Goal: Task Accomplishment & Management: Use online tool/utility

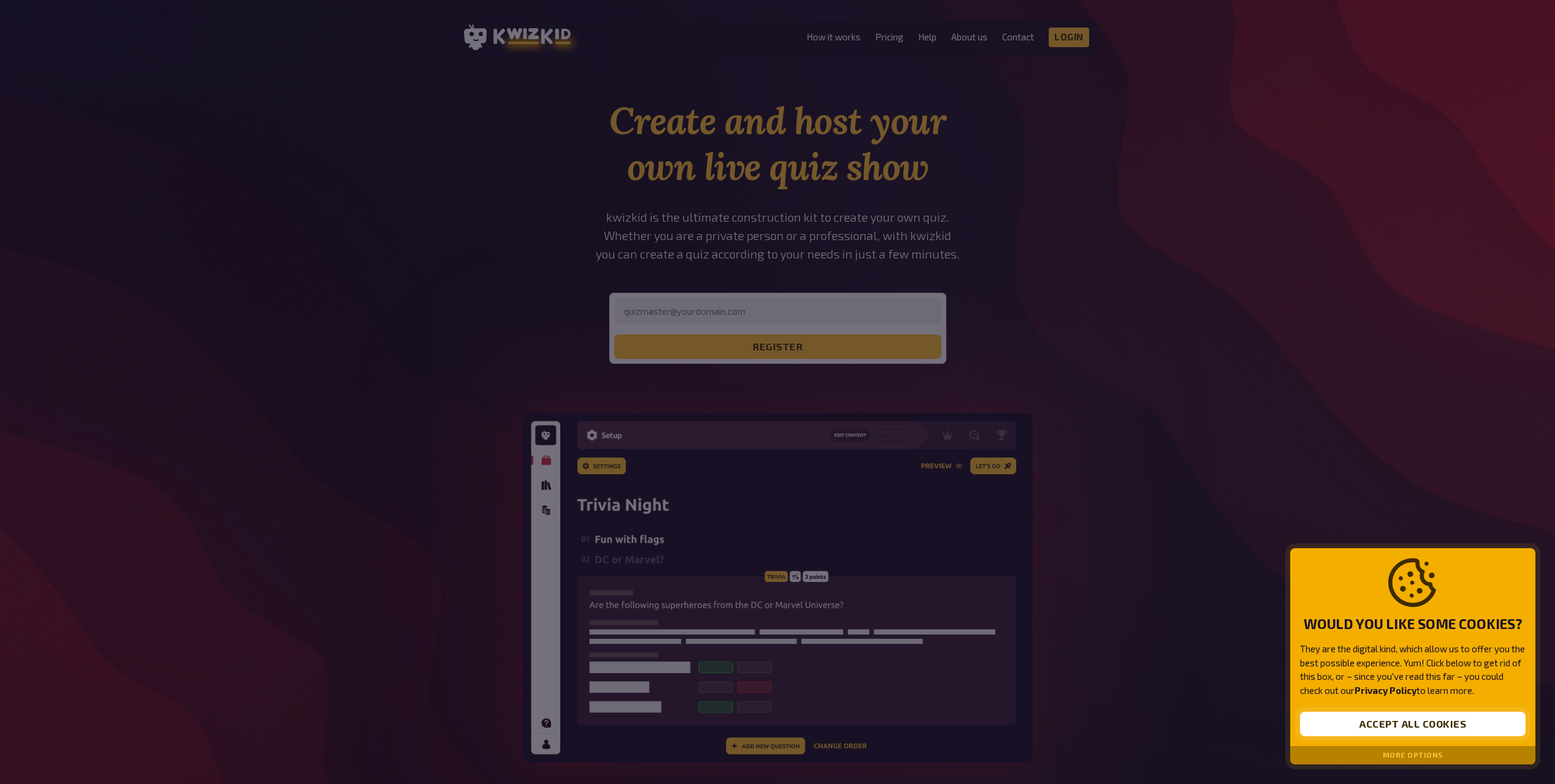
click at [1379, 724] on button "Accept all cookies" at bounding box center [1413, 724] width 226 height 24
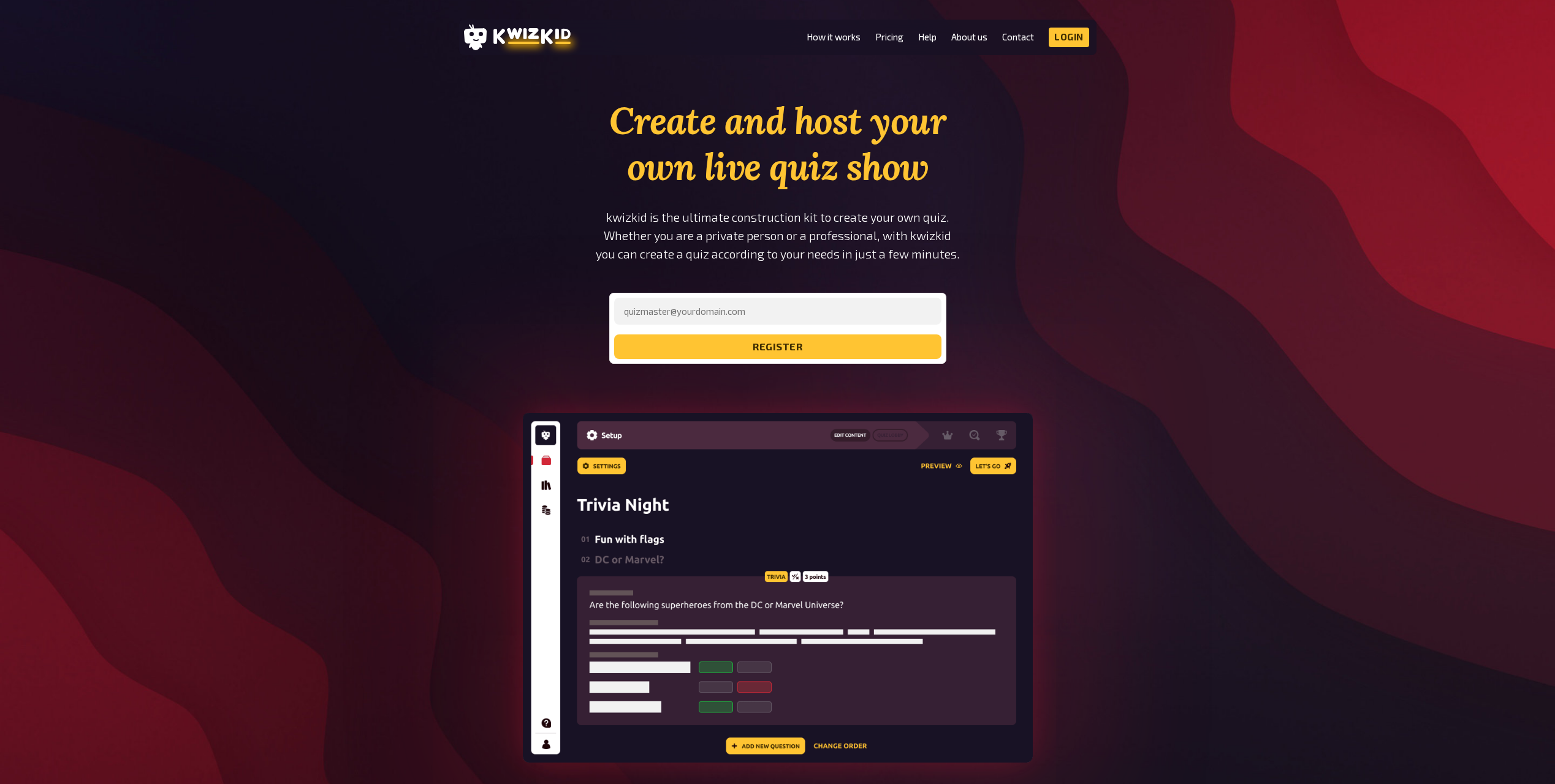
click at [1140, 441] on div "Create and host your own live quiz show kwizkid is the ultimate construction ki…" at bounding box center [778, 465] width 1555 height 734
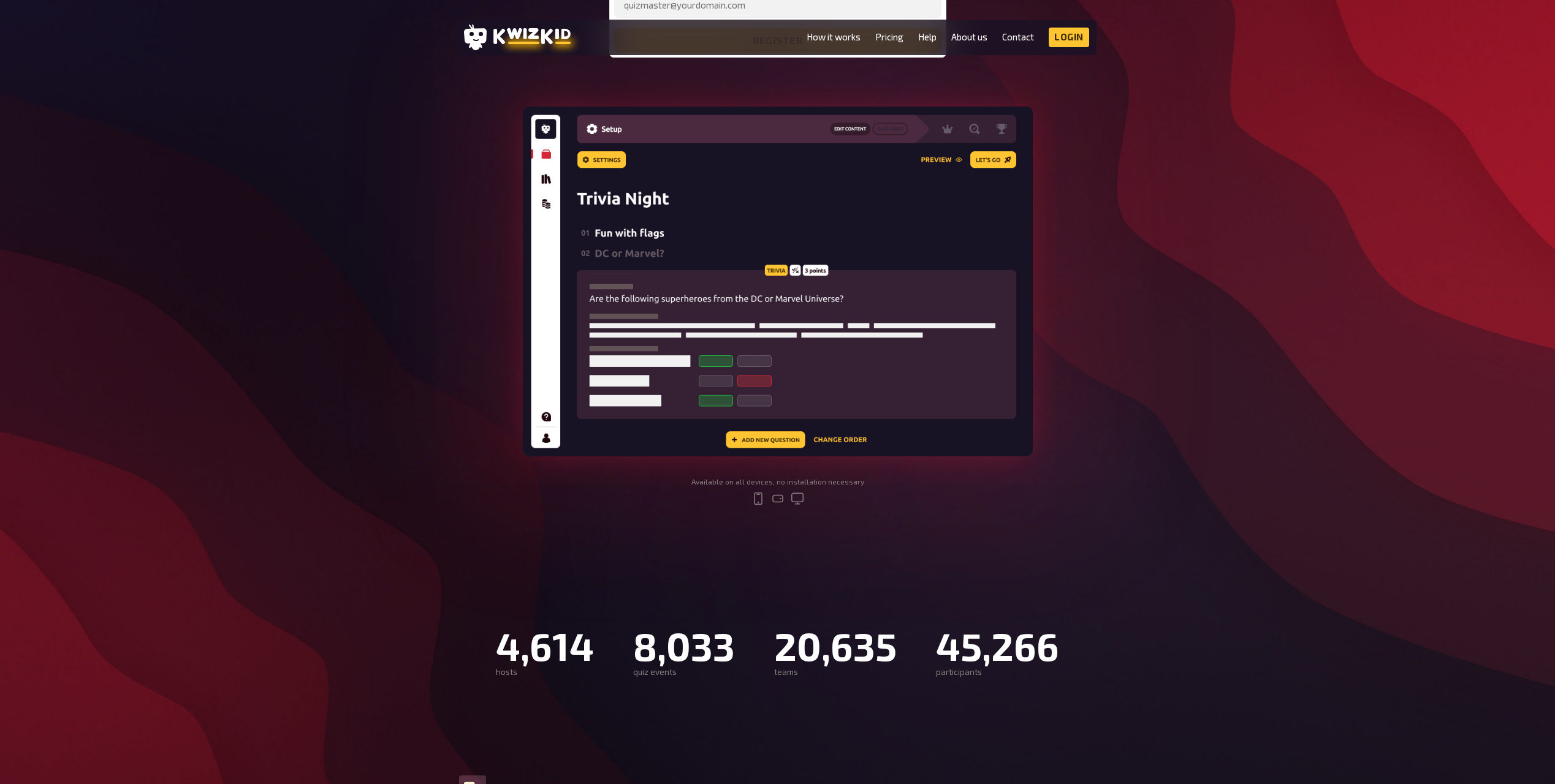
scroll to position [122, 0]
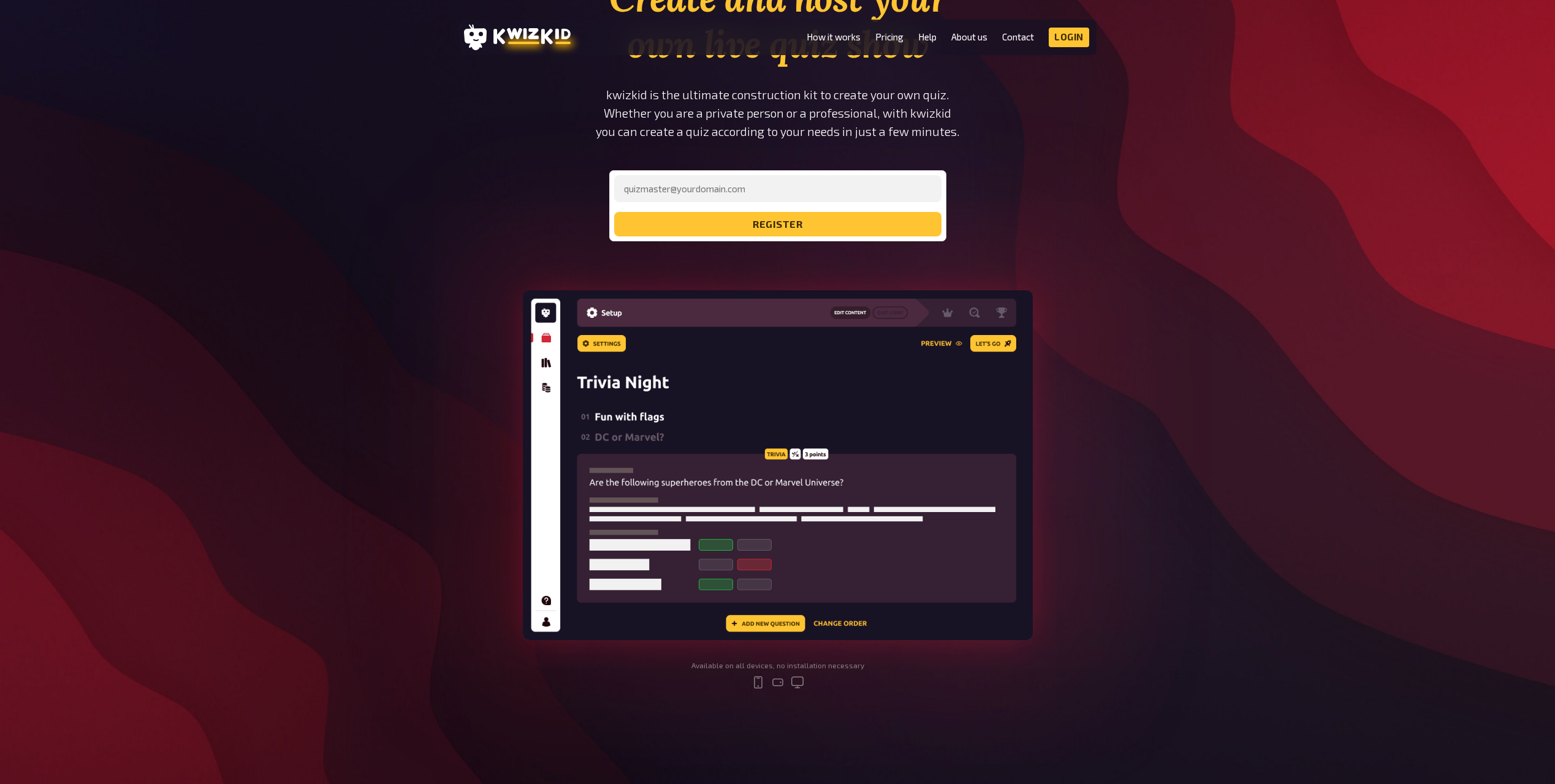
click at [1128, 487] on div "Create and host your own live quiz show kwizkid is the ultimate construction ki…" at bounding box center [778, 343] width 1555 height 734
click at [843, 185] on input "email" at bounding box center [778, 188] width 327 height 27
type input "amra.efendic@vzug.com"
click at [614, 212] on button "register" at bounding box center [778, 224] width 327 height 24
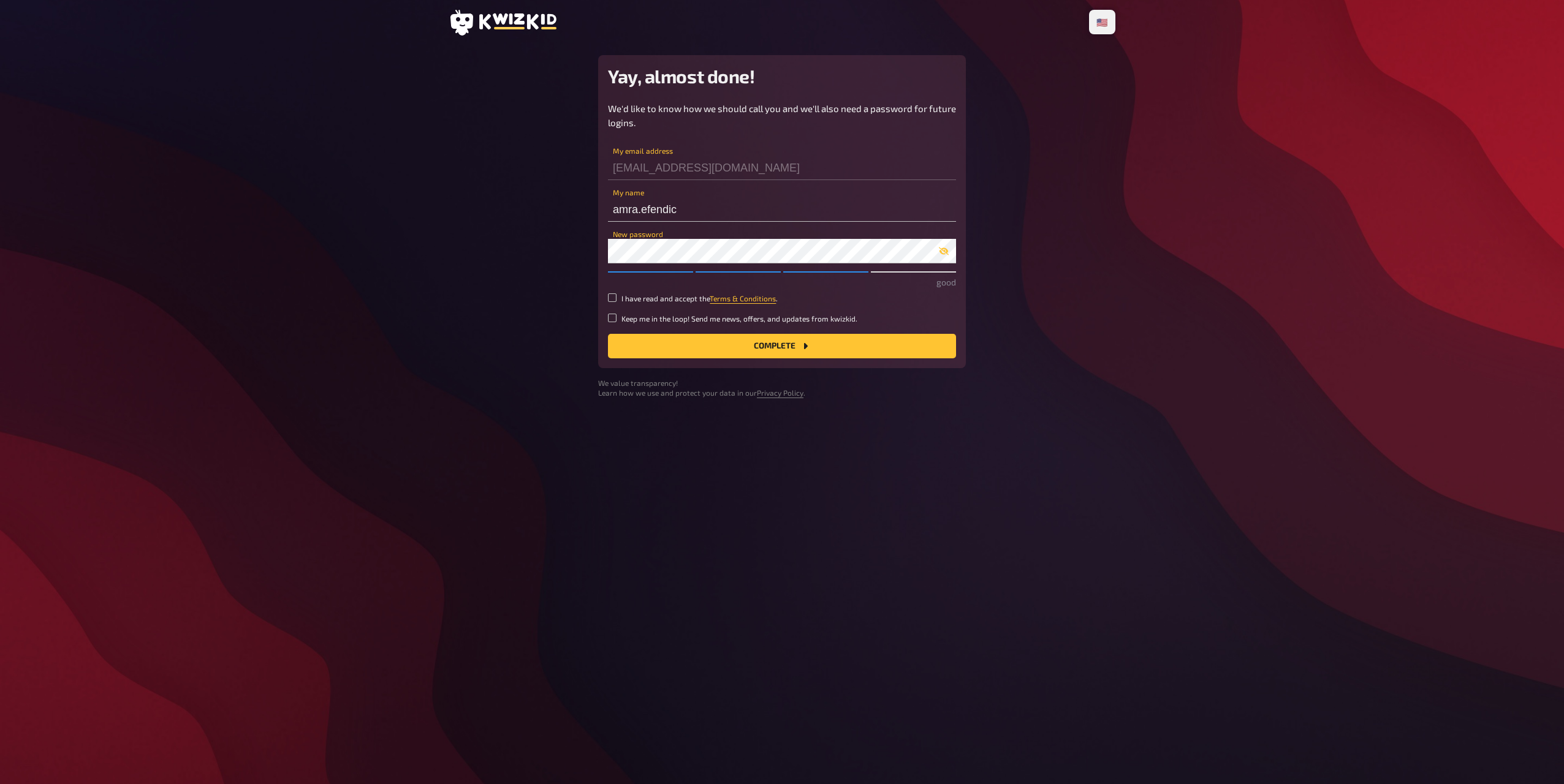
click at [1240, 536] on div "🇩🇪 Deutsch 🇺🇸 English 🇳🇱 Nederlands Yay, almost done! We'd like to know how we …" at bounding box center [782, 392] width 1564 height 784
click at [637, 298] on small "I have read and accept the Terms & Conditions ." at bounding box center [699, 298] width 156 height 11
click at [616, 298] on input "I have read and accept the Terms & Conditions ." at bounding box center [612, 298] width 9 height 9
checkbox input "true"
click at [700, 349] on button "Complete" at bounding box center [782, 346] width 348 height 24
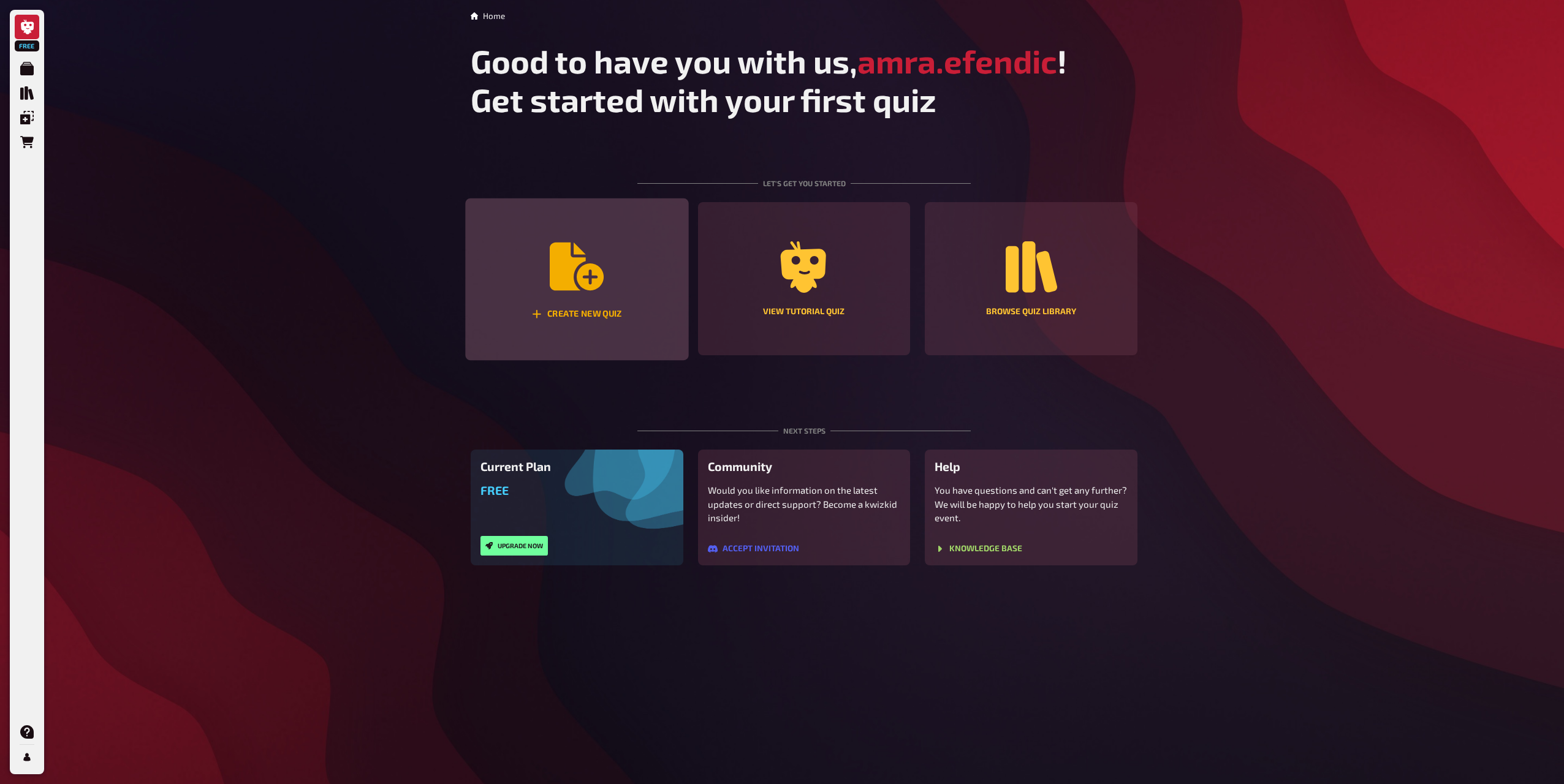
click at [580, 292] on icon "Create new quiz" at bounding box center [576, 266] width 54 height 54
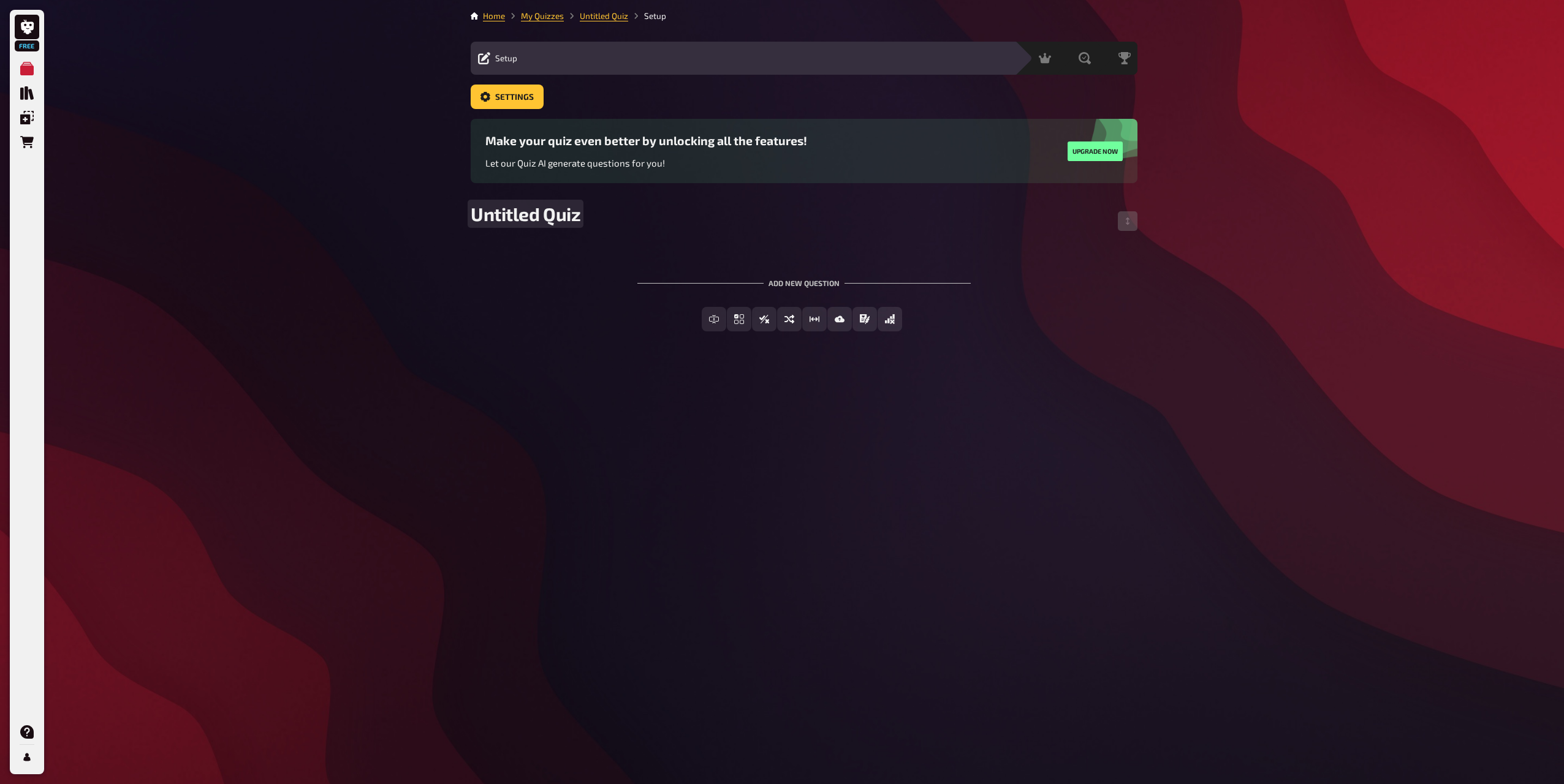
click at [841, 233] on div "Untitled Quiz" at bounding box center [804, 221] width 667 height 37
click at [1081, 150] on button "Upgrade now" at bounding box center [1095, 152] width 55 height 20
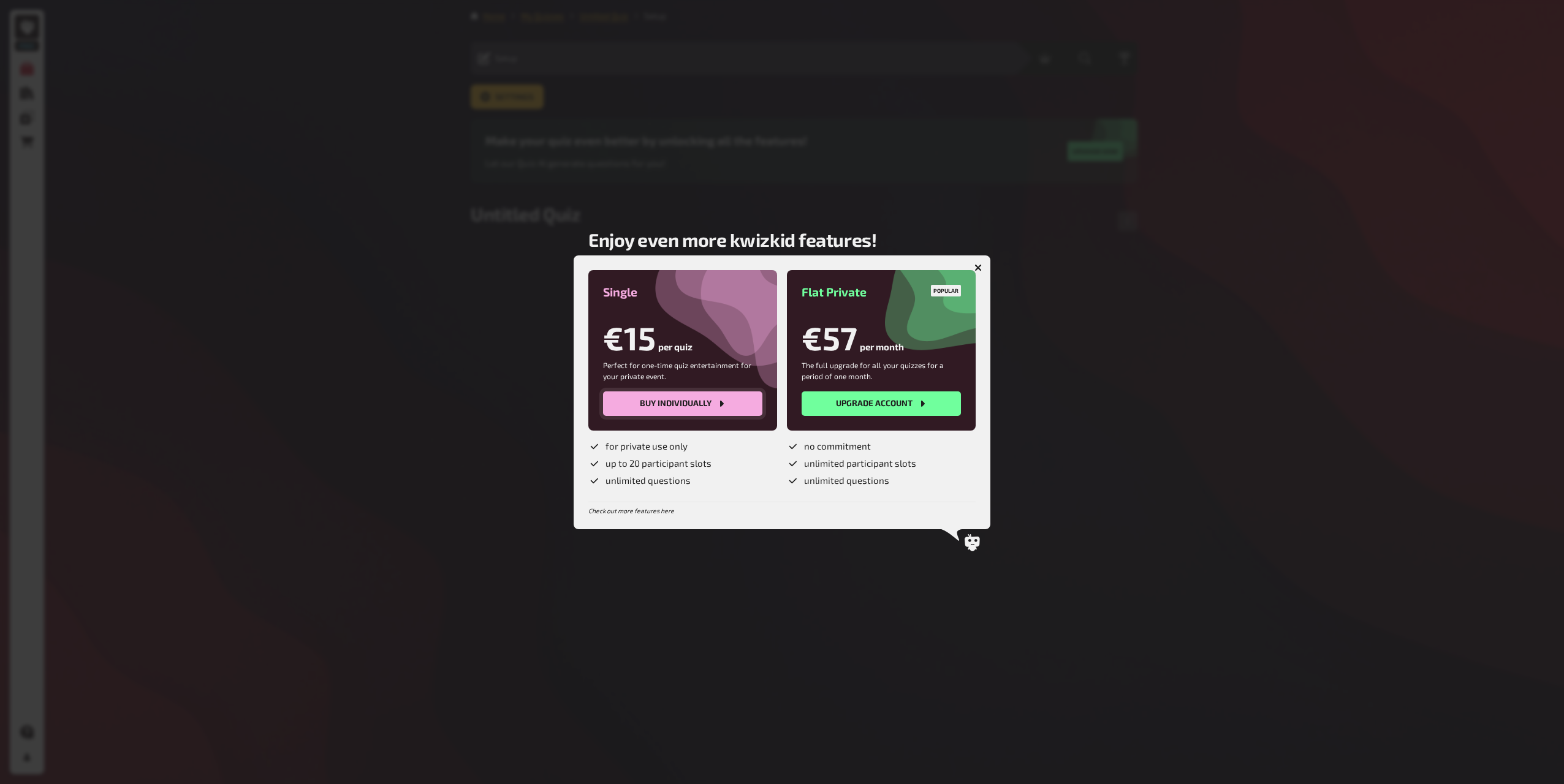
click at [674, 408] on button "Buy individually" at bounding box center [683, 404] width 159 height 24
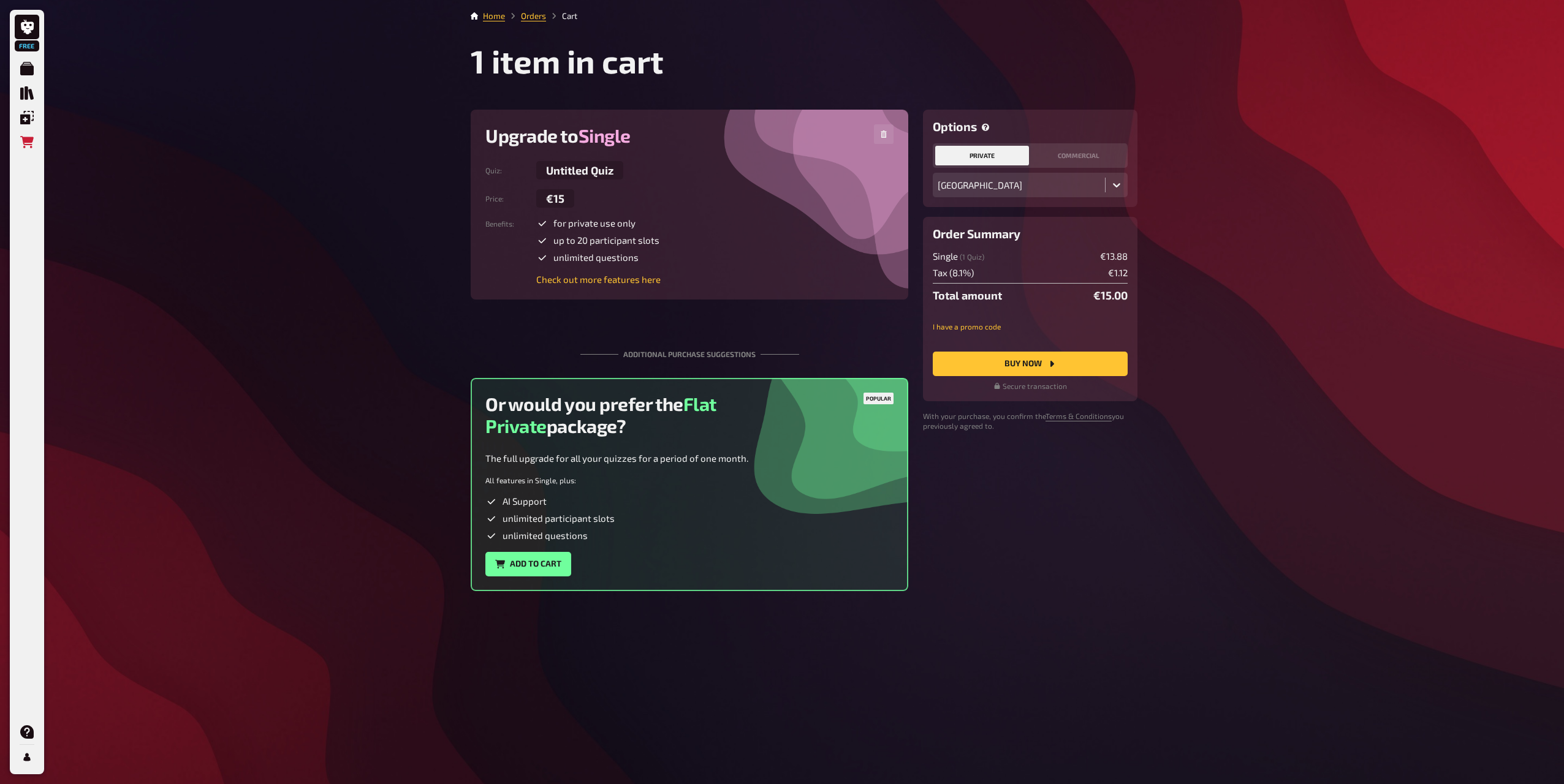
click at [1245, 380] on div "Free My Quizzes Quiz Library Overlays Orders Help Profile Home Orders Cart 1 it…" at bounding box center [782, 392] width 1564 height 784
click at [861, 425] on div "Or would you prefer the Flat Private package? Popular" at bounding box center [689, 422] width 408 height 59
click at [521, 566] on button "Add to cart" at bounding box center [528, 564] width 86 height 24
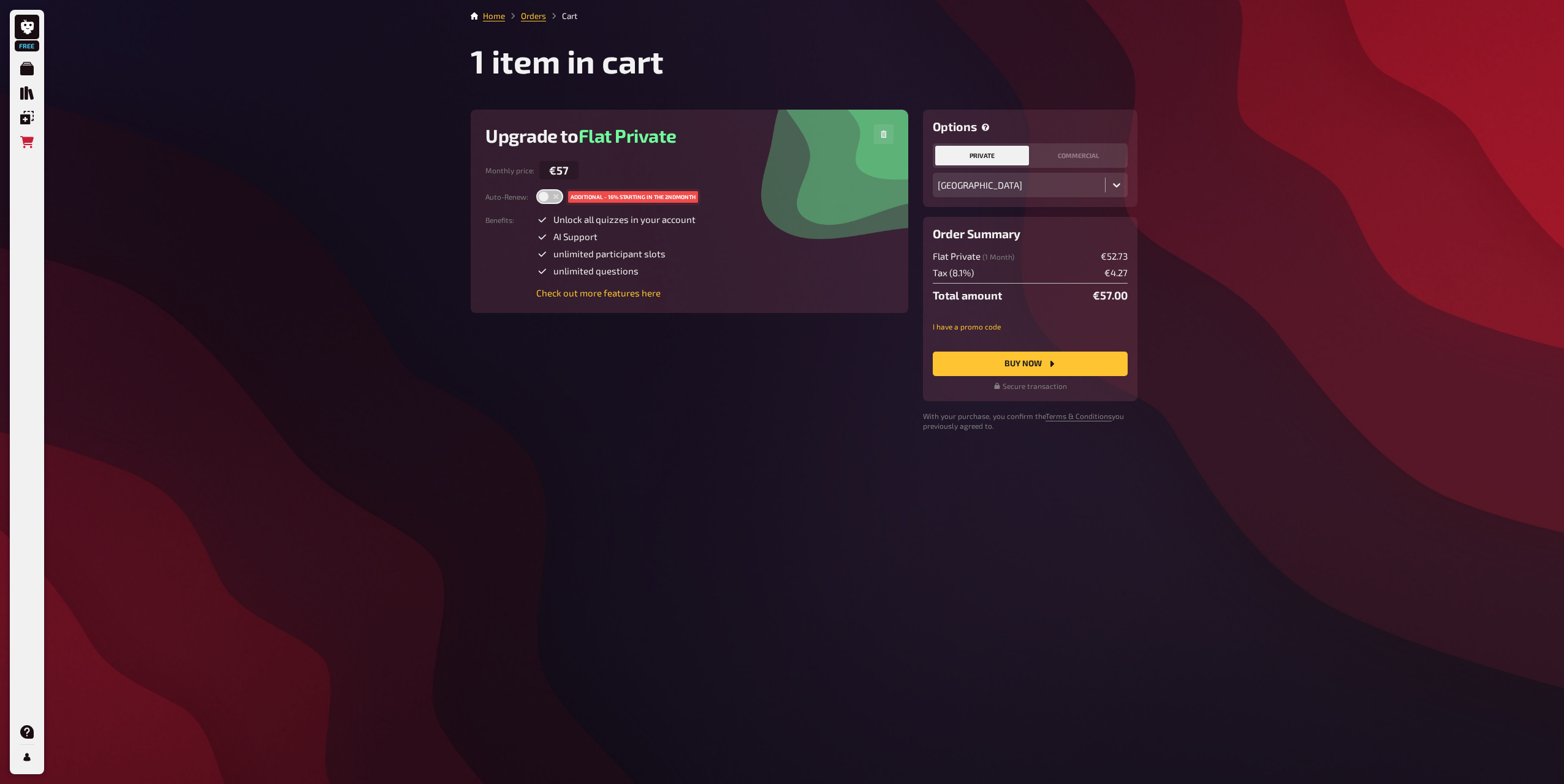
click at [690, 205] on div "Monthly price : €57 Auto-Renew : additional - 16% starting in the 2nd Month Ben…" at bounding box center [689, 229] width 408 height 137
click at [552, 201] on label at bounding box center [549, 196] width 27 height 15
click at [536, 189] on input "checkbox" at bounding box center [535, 188] width 1 height 1
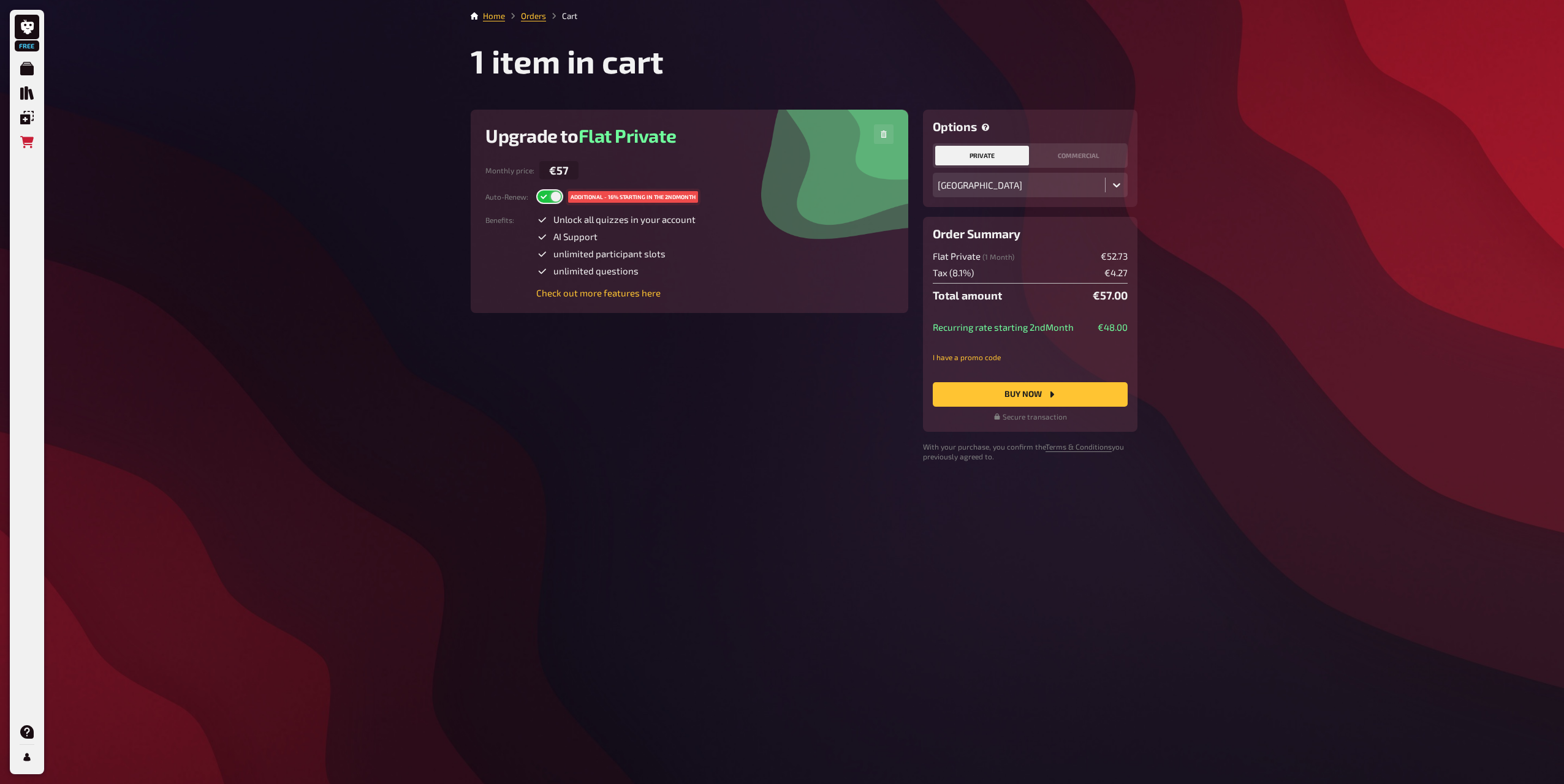
click at [552, 201] on label at bounding box center [549, 196] width 27 height 15
click at [536, 189] on input "checkbox" at bounding box center [535, 188] width 1 height 1
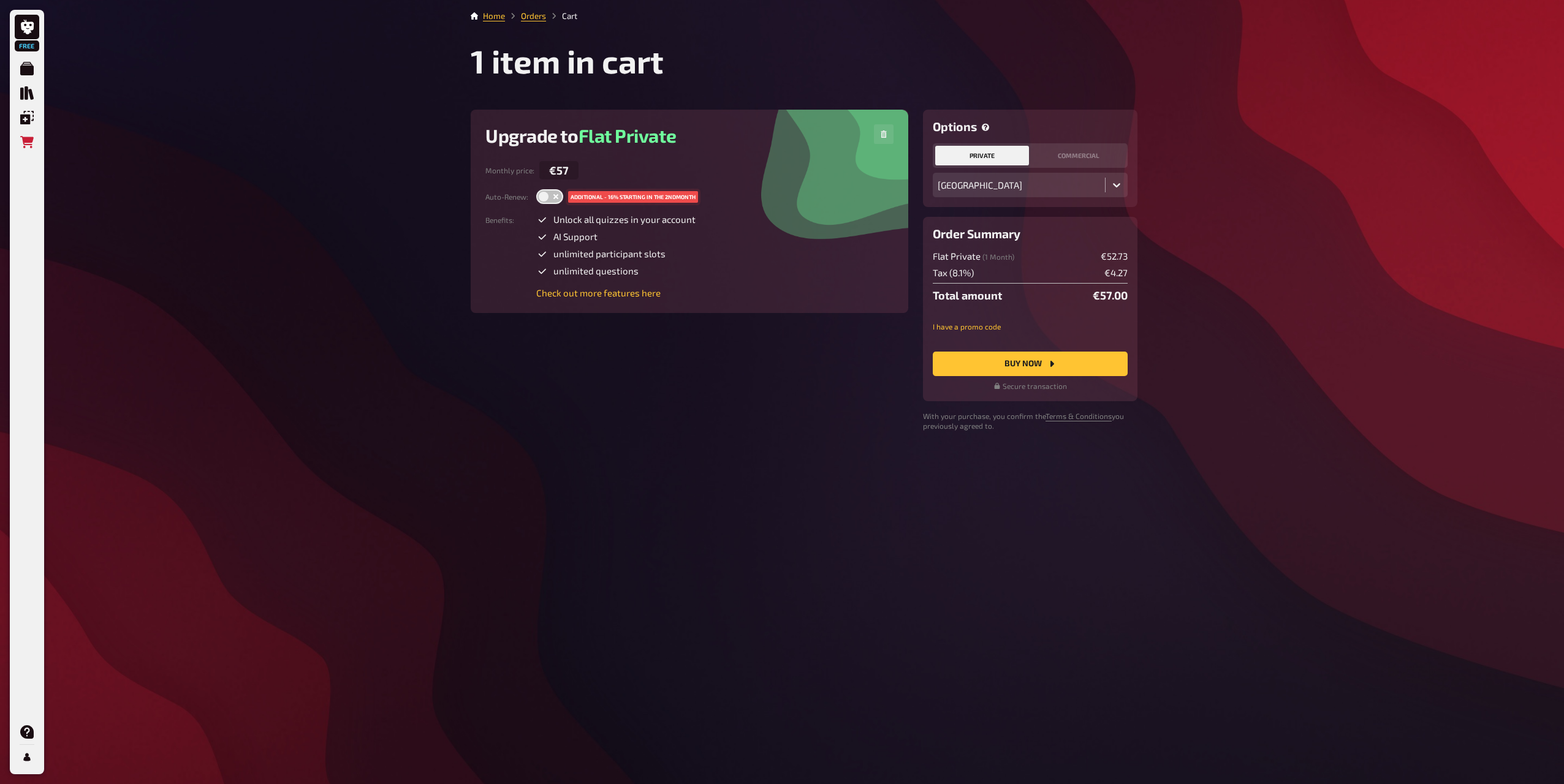
click at [552, 201] on label at bounding box center [549, 196] width 27 height 15
click at [536, 189] on input "checkbox" at bounding box center [535, 188] width 1 height 1
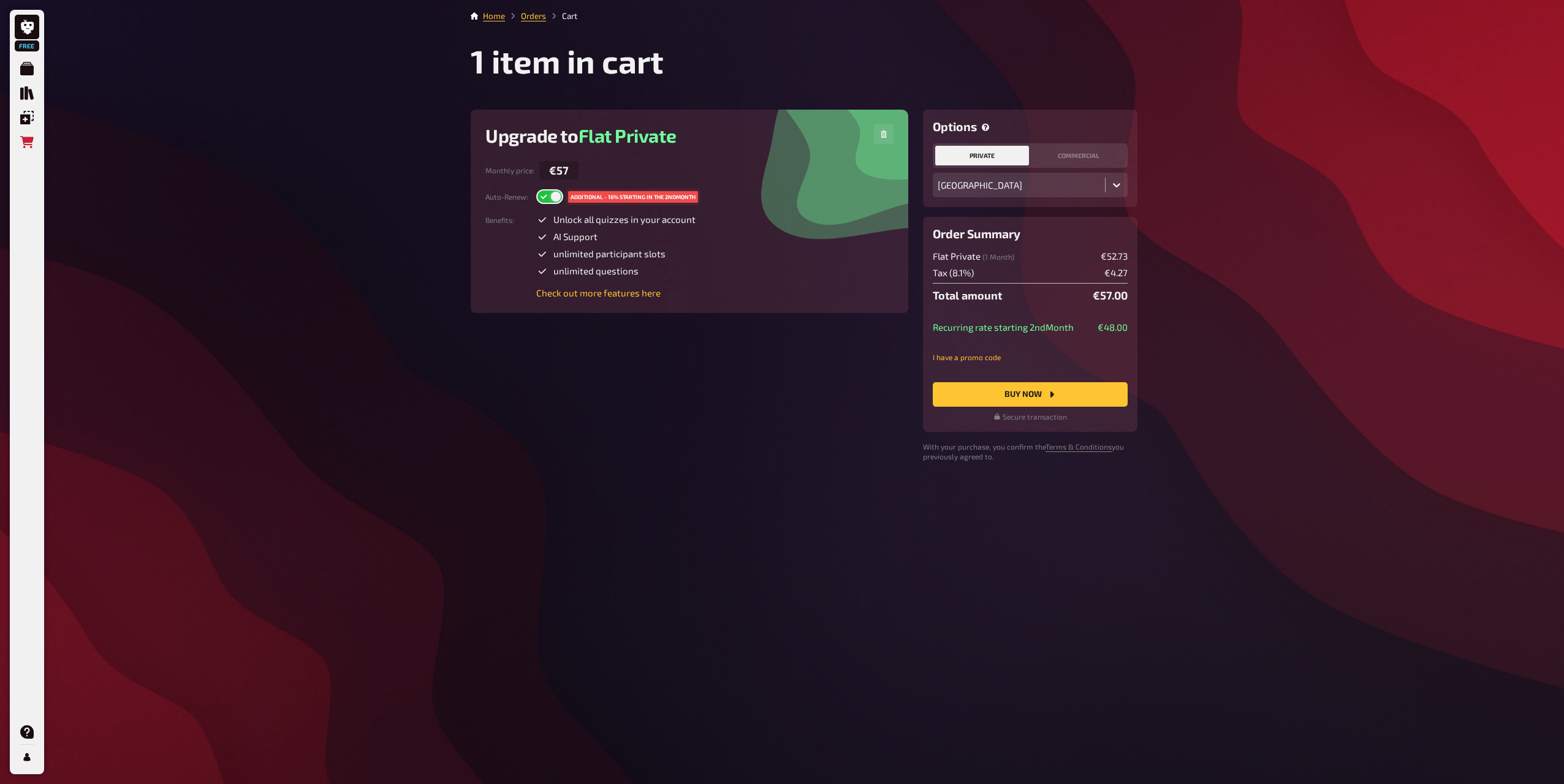
click at [552, 201] on label at bounding box center [549, 196] width 27 height 15
click at [536, 189] on input "checkbox" at bounding box center [535, 188] width 1 height 1
checkbox input "false"
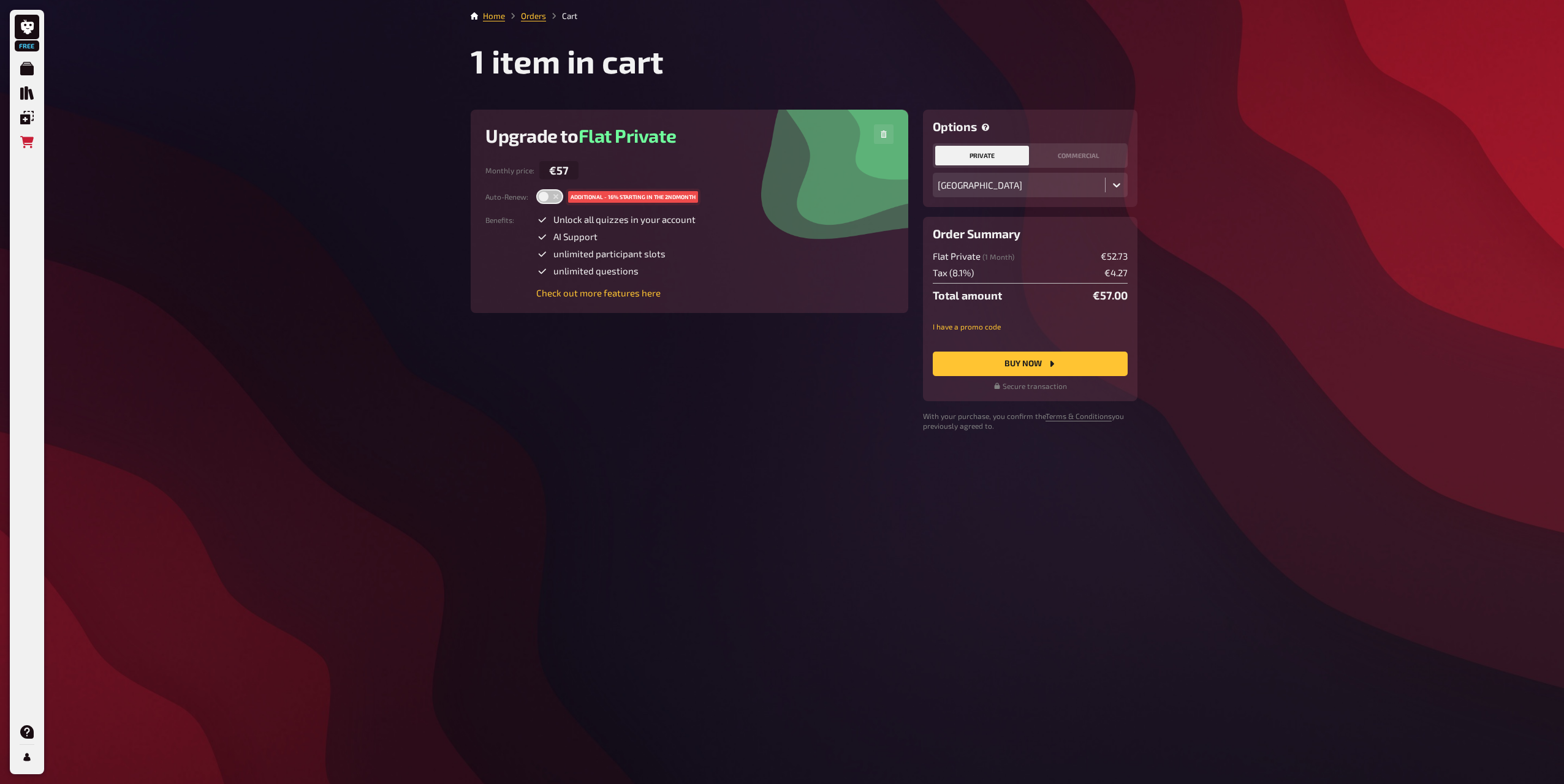
click at [800, 269] on div "Benefits : Unlock all quizzes in your account AI Support unlimited participant …" at bounding box center [689, 256] width 408 height 85
click at [1111, 160] on button "commercial" at bounding box center [1078, 156] width 94 height 20
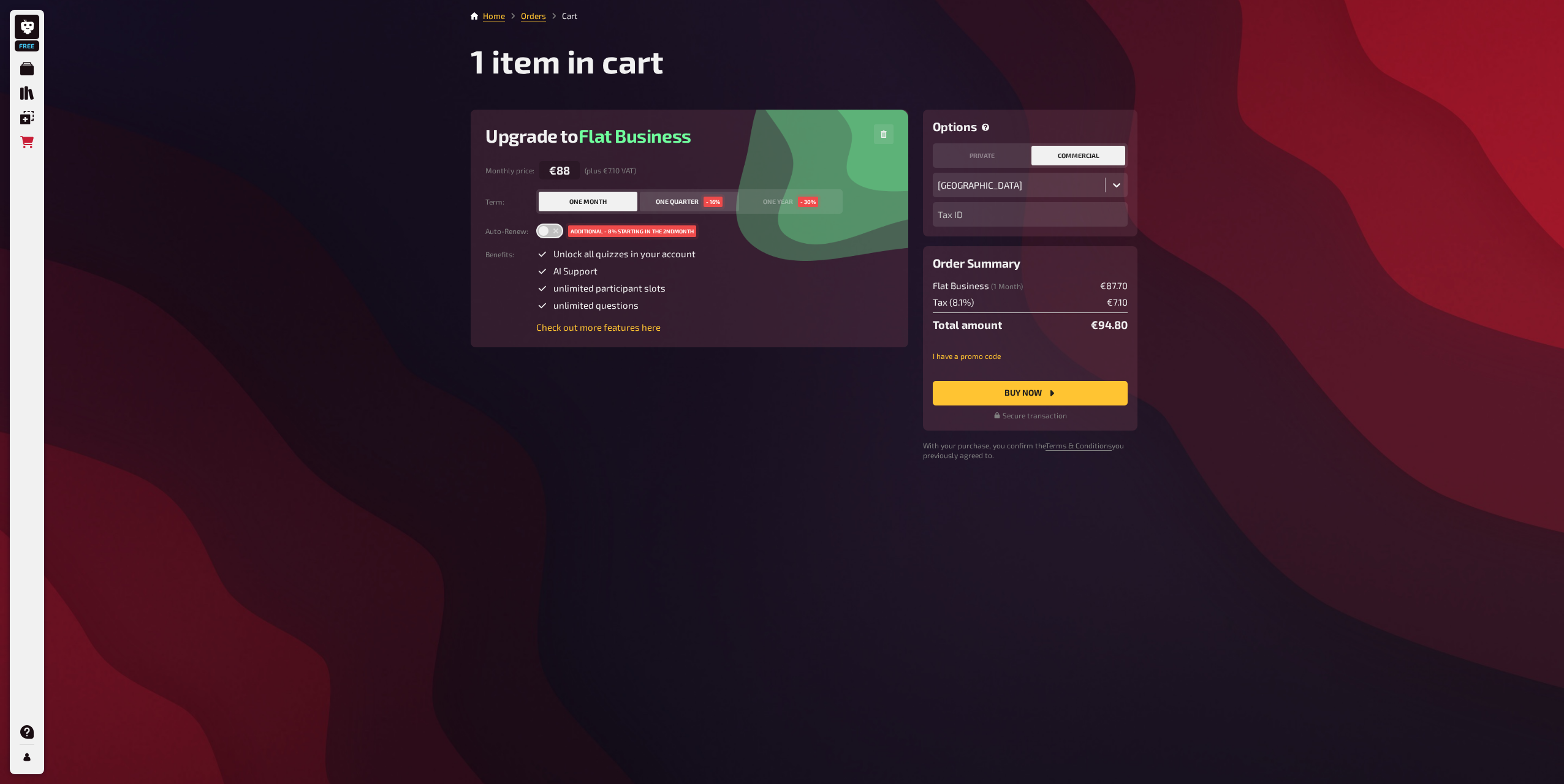
click at [672, 203] on div "one quarter - 16%" at bounding box center [688, 201] width 67 height 11
click at [762, 201] on button "one year - 30%" at bounding box center [790, 201] width 99 height 20
click at [567, 192] on button "one month" at bounding box center [588, 201] width 99 height 20
click at [570, 196] on button "one month" at bounding box center [588, 201] width 99 height 20
click at [1008, 155] on button "private" at bounding box center [982, 156] width 94 height 20
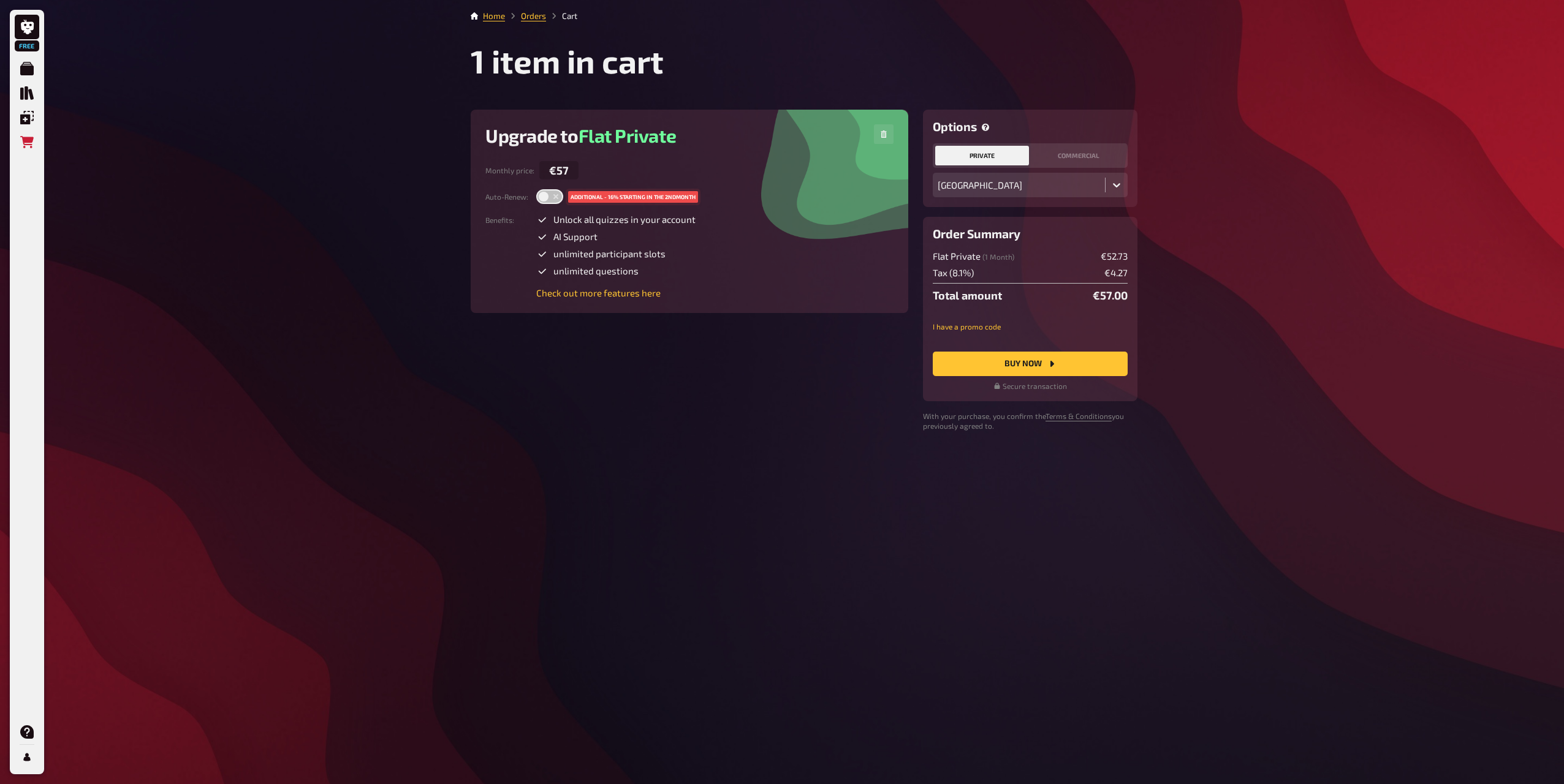
click at [1028, 184] on div at bounding box center [1019, 185] width 162 height 11
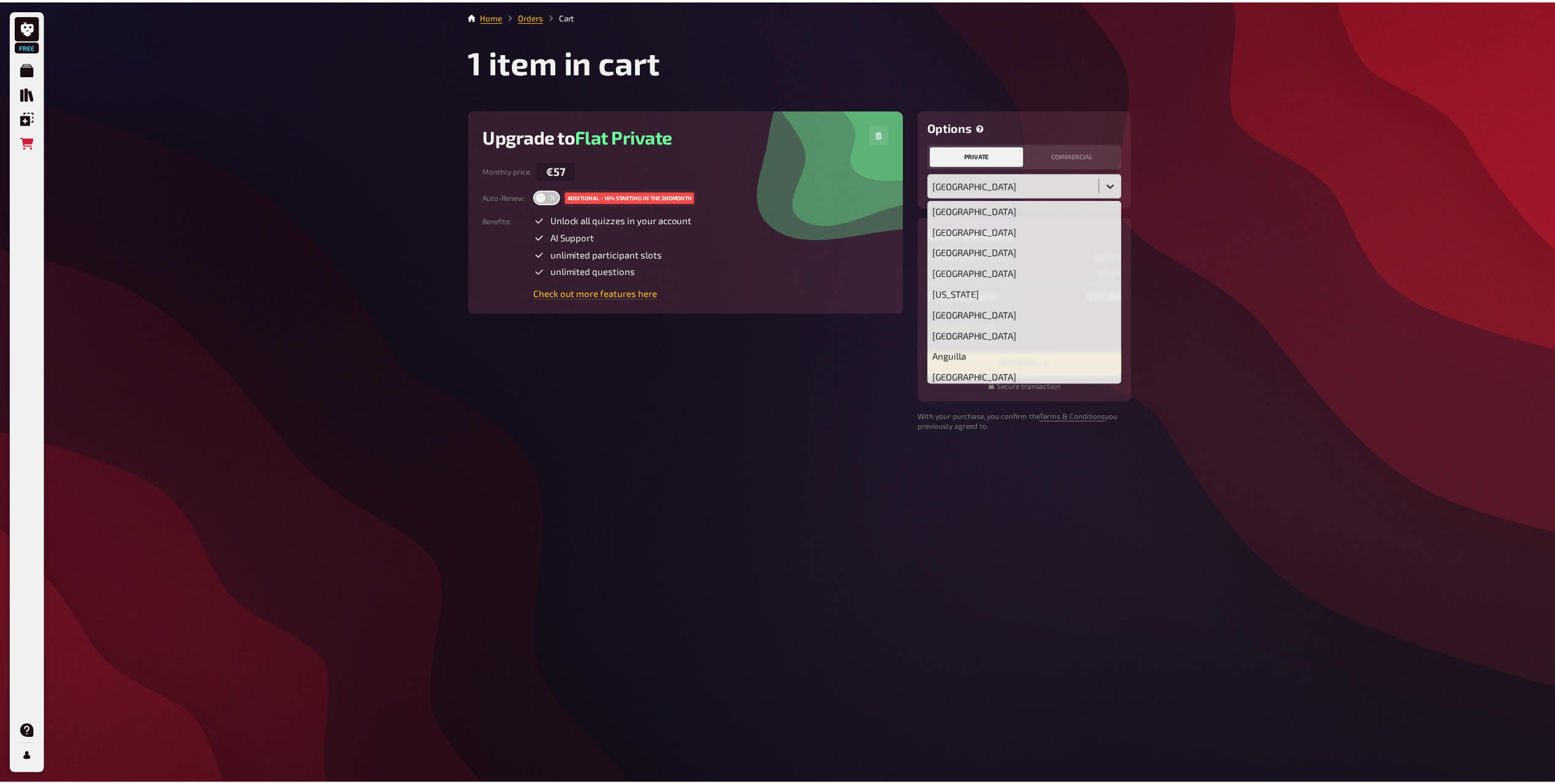
scroll to position [4333, 0]
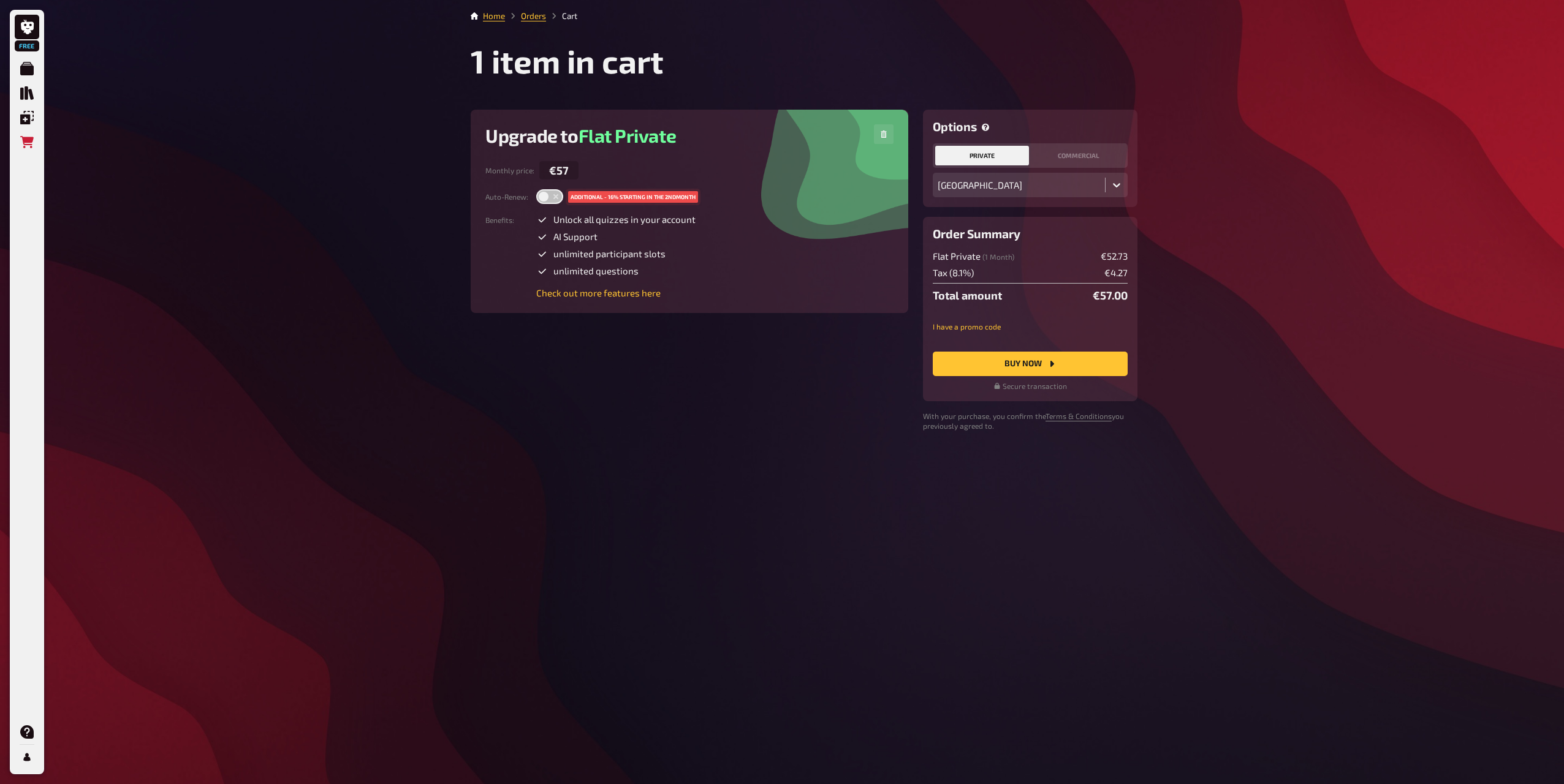
click at [1028, 184] on div at bounding box center [1019, 185] width 162 height 11
click at [981, 126] on h3 "Options" at bounding box center [1030, 126] width 195 height 14
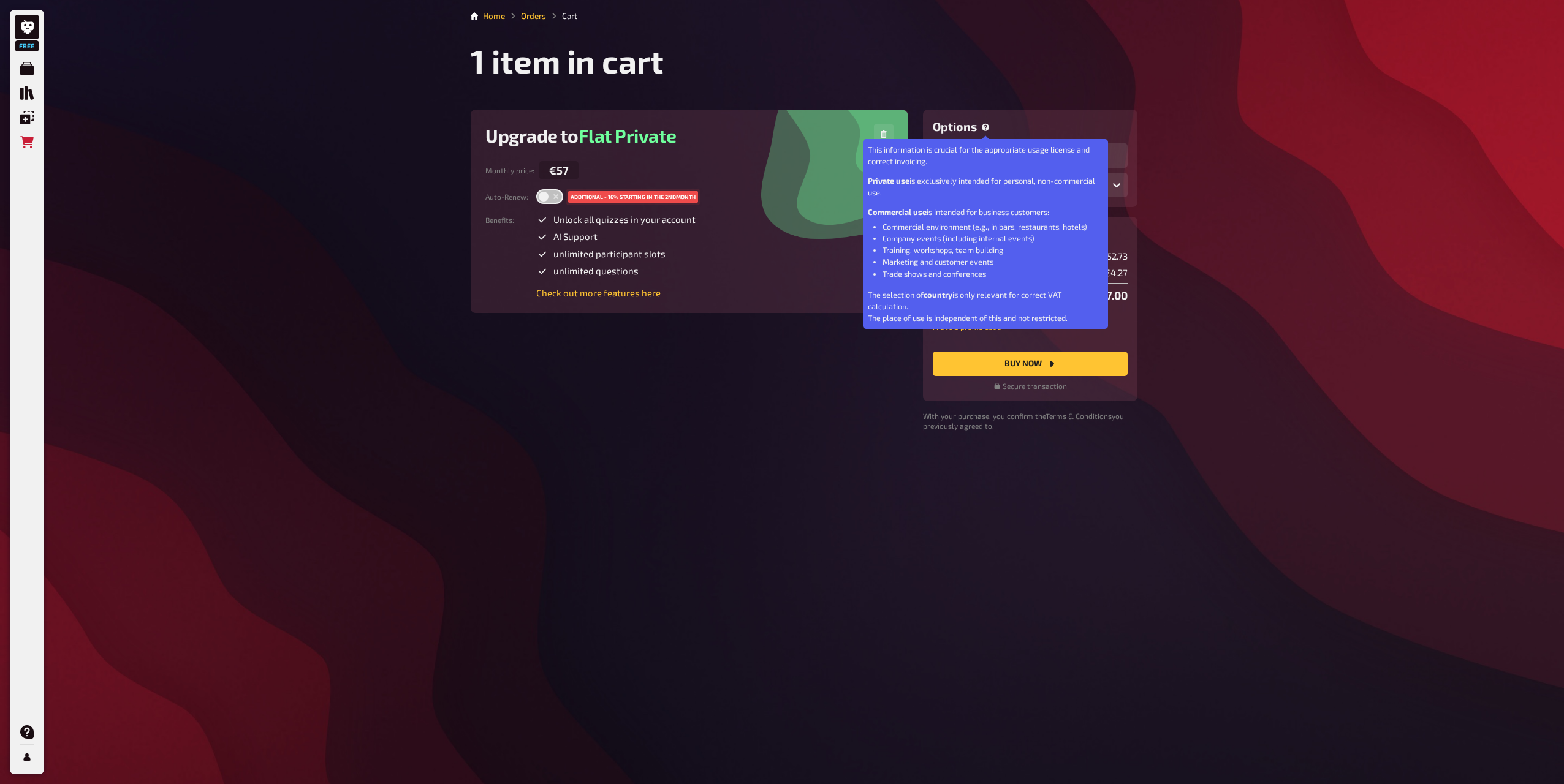
click at [987, 123] on icon at bounding box center [986, 127] width 7 height 11
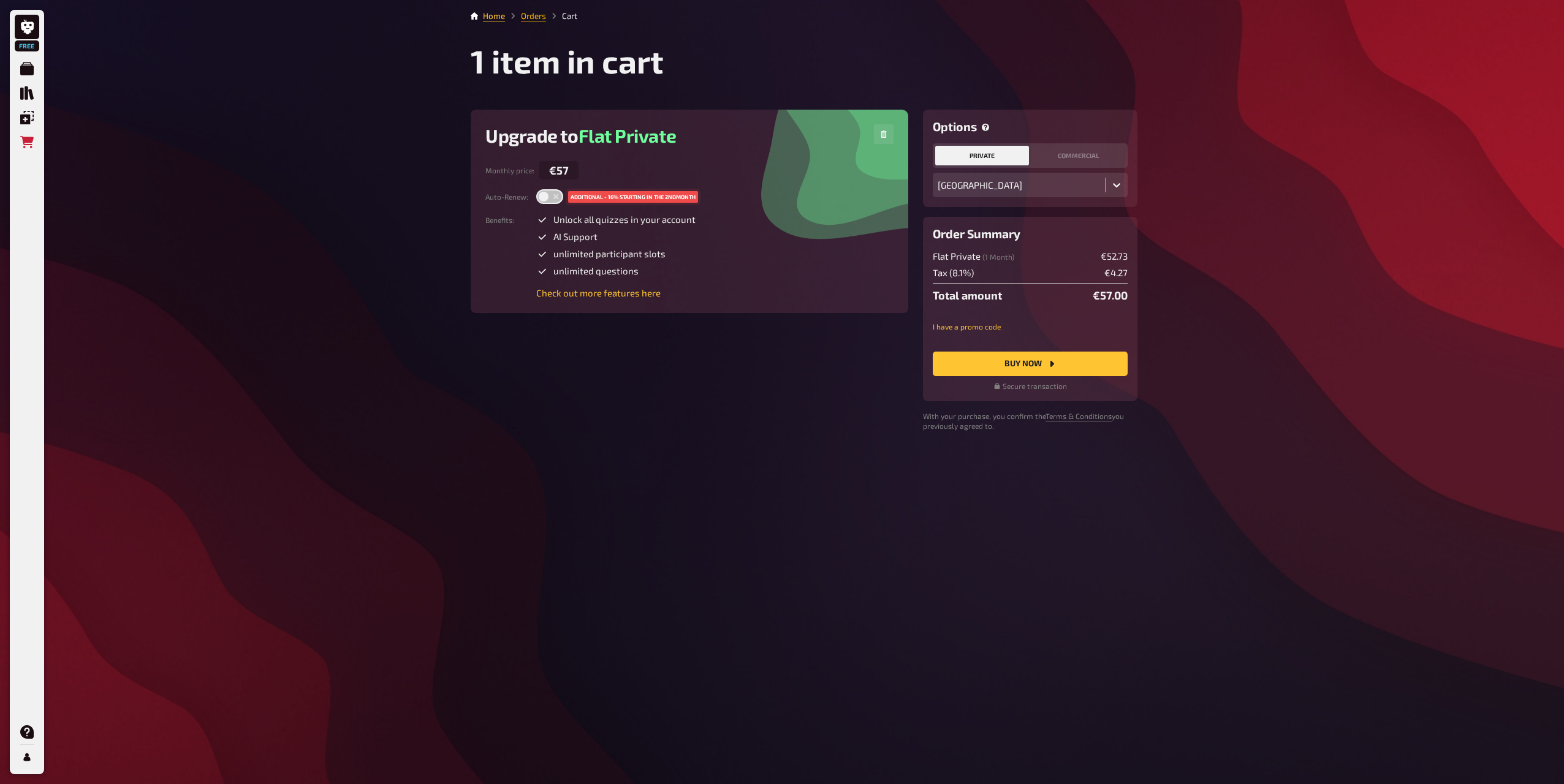
click at [530, 17] on link "Orders" at bounding box center [534, 16] width 25 height 10
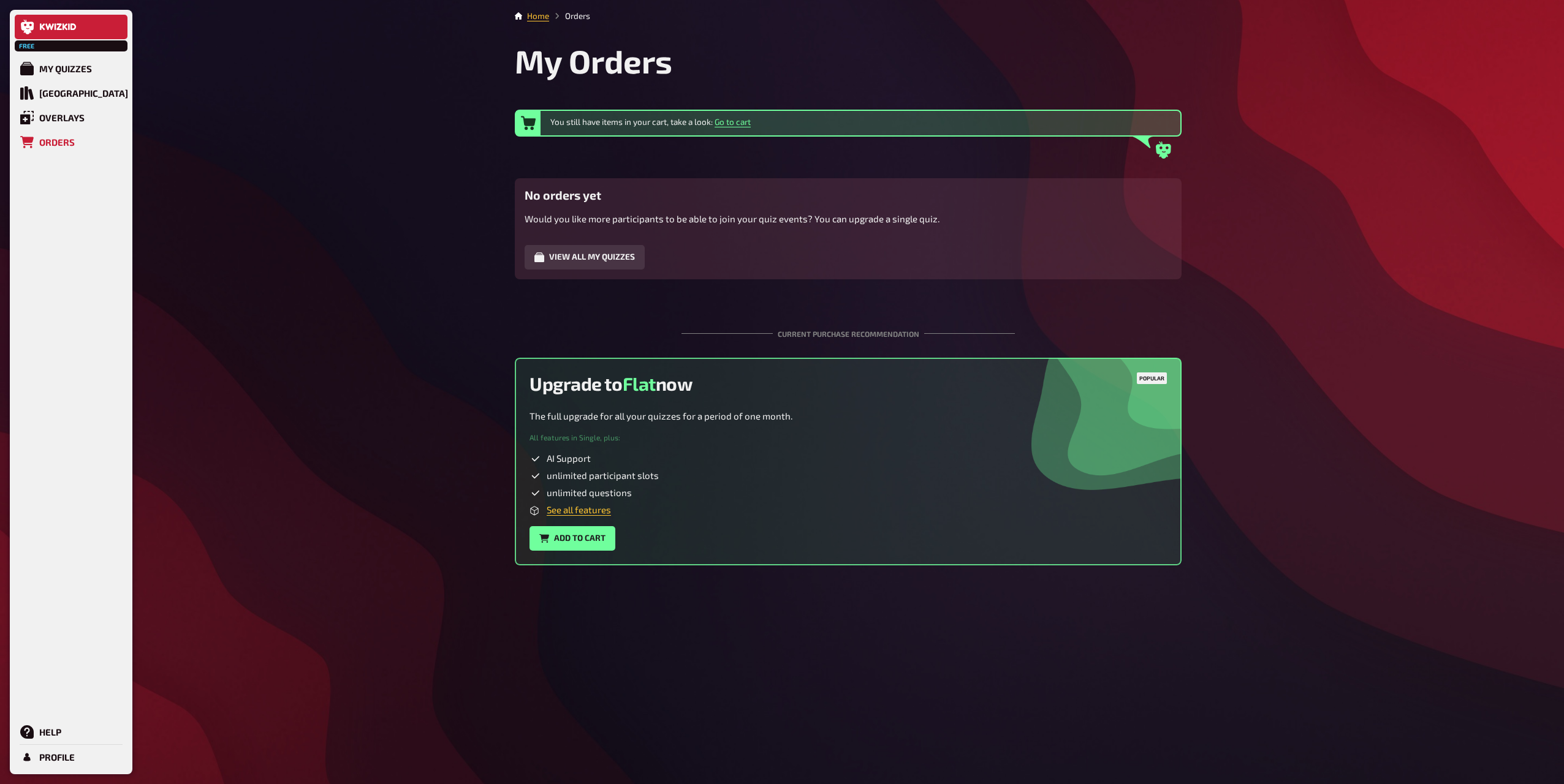
click at [43, 25] on icon at bounding box center [42, 26] width 5 height 7
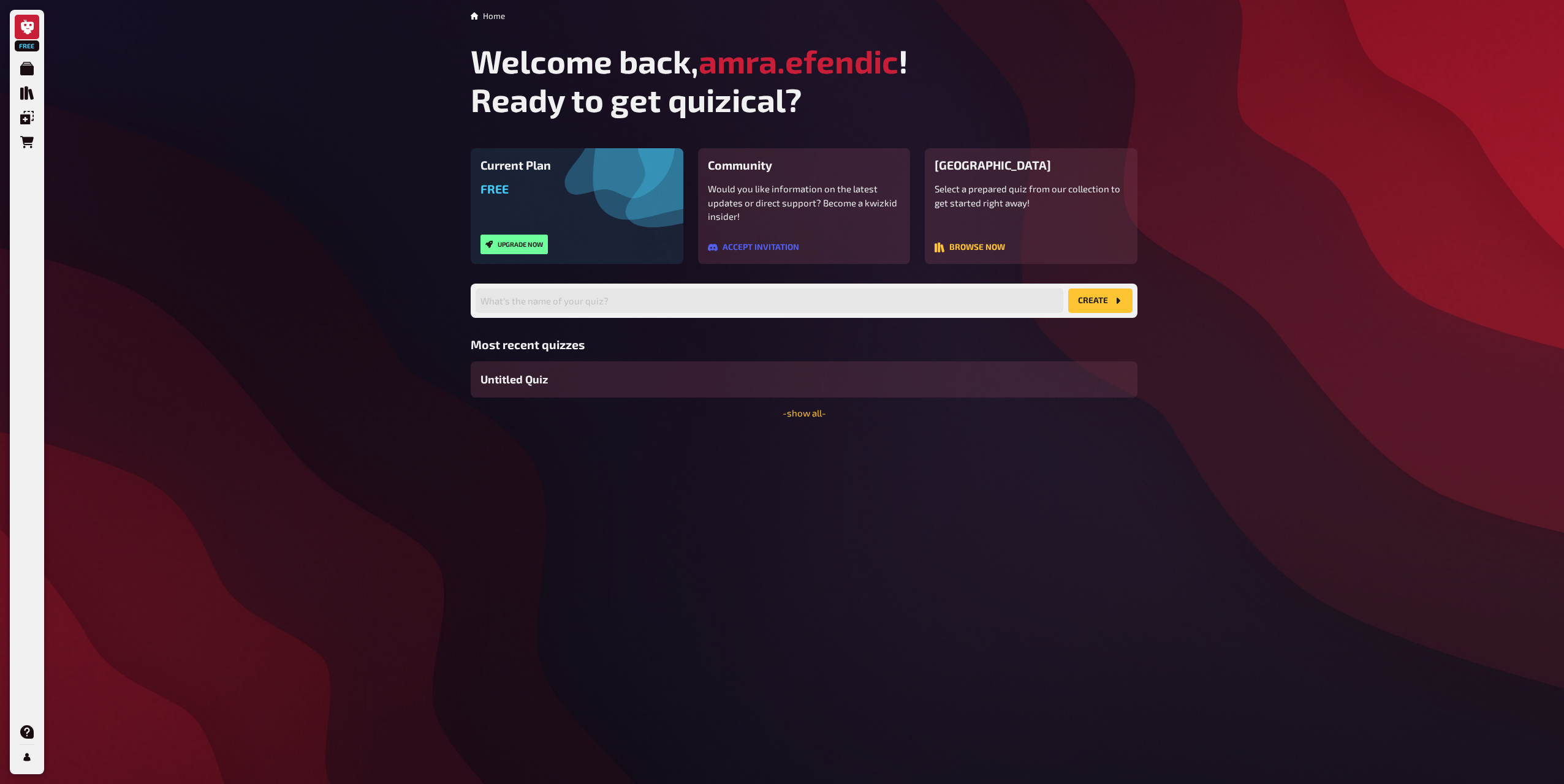
click at [474, 597] on div "Home Welcome back, amra.efendic ! Ready to get quizical? Current Plan Free Upgr…" at bounding box center [804, 392] width 687 height 784
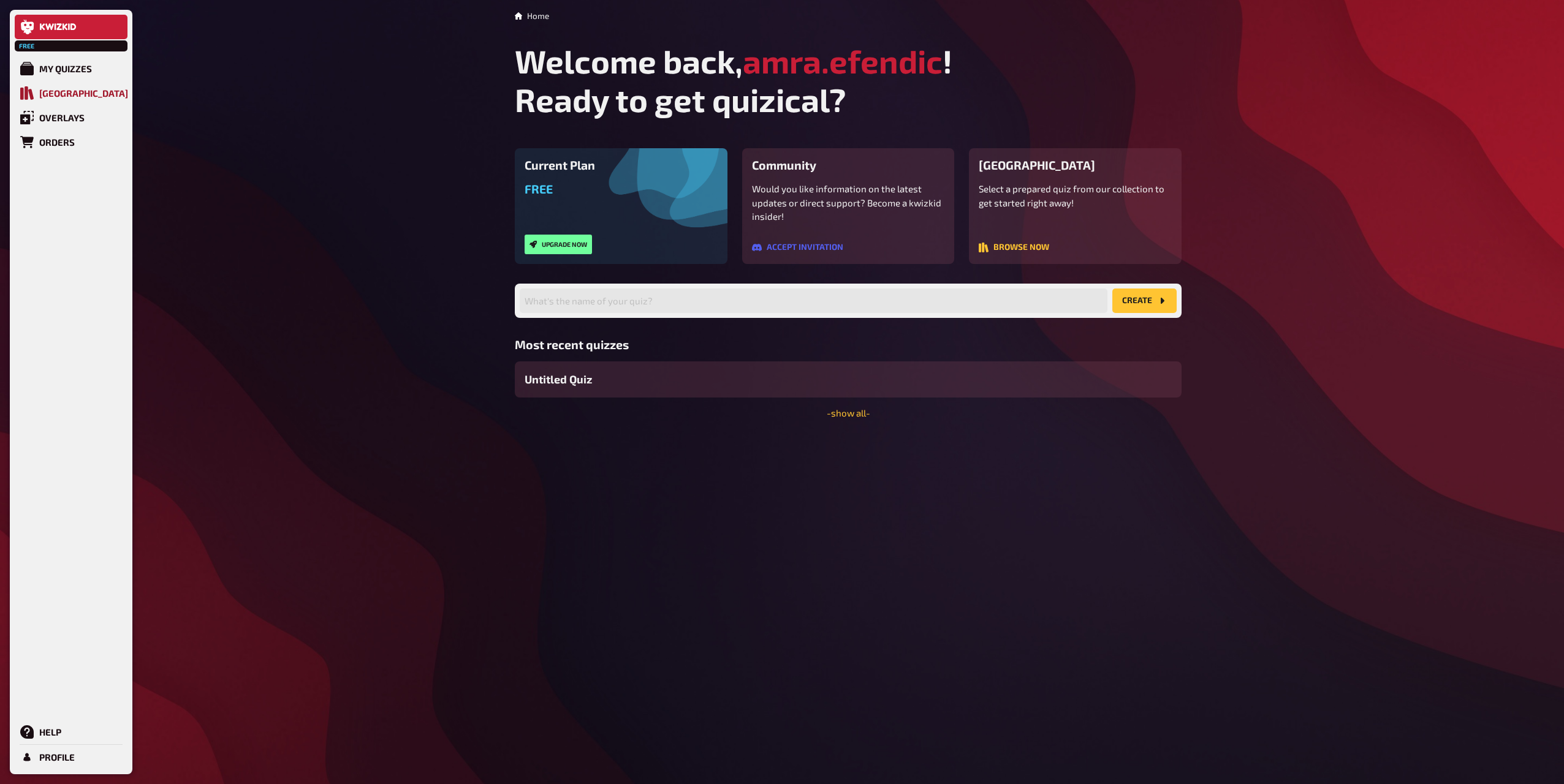
click at [67, 90] on div "Quiz Library" at bounding box center [83, 93] width 89 height 11
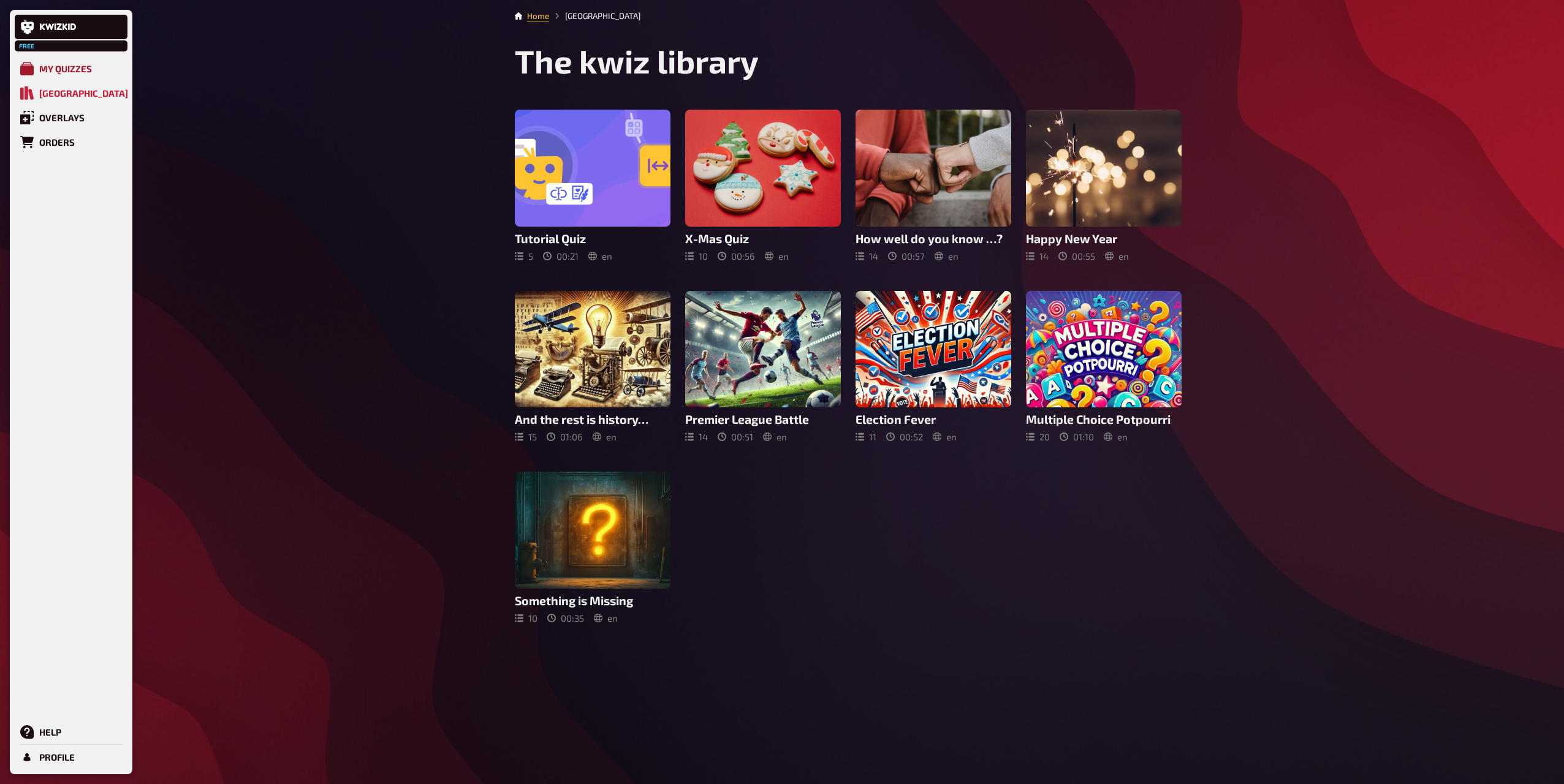
click at [68, 73] on div "My Quizzes" at bounding box center [65, 68] width 53 height 11
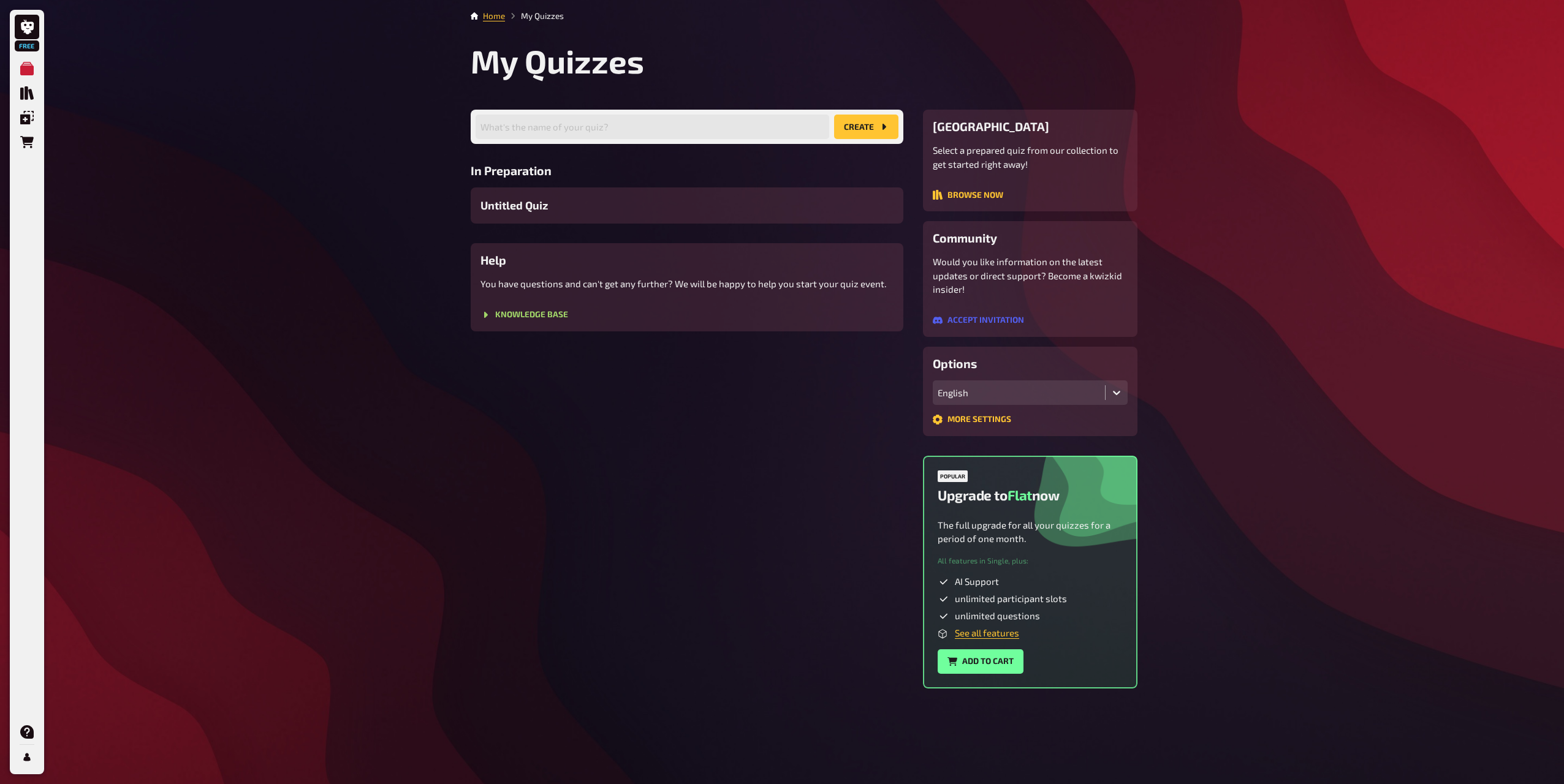
click at [874, 131] on button "create" at bounding box center [866, 126] width 64 height 24
click at [637, 441] on div "What's the name of your quiz? create In Preparation Untitled Quiz Help You have…" at bounding box center [687, 399] width 433 height 578
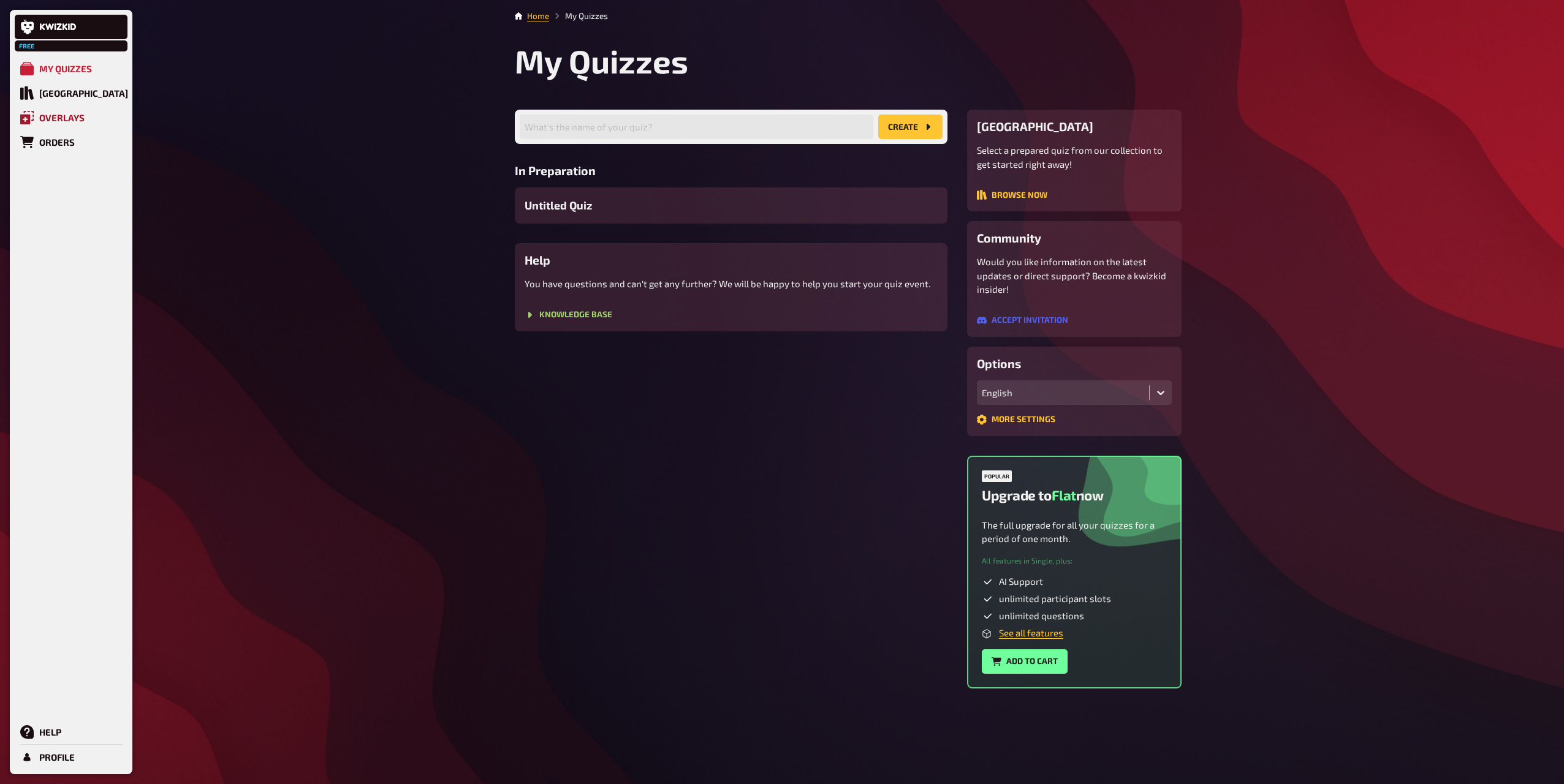
click at [52, 106] on link "Overlays" at bounding box center [71, 117] width 113 height 24
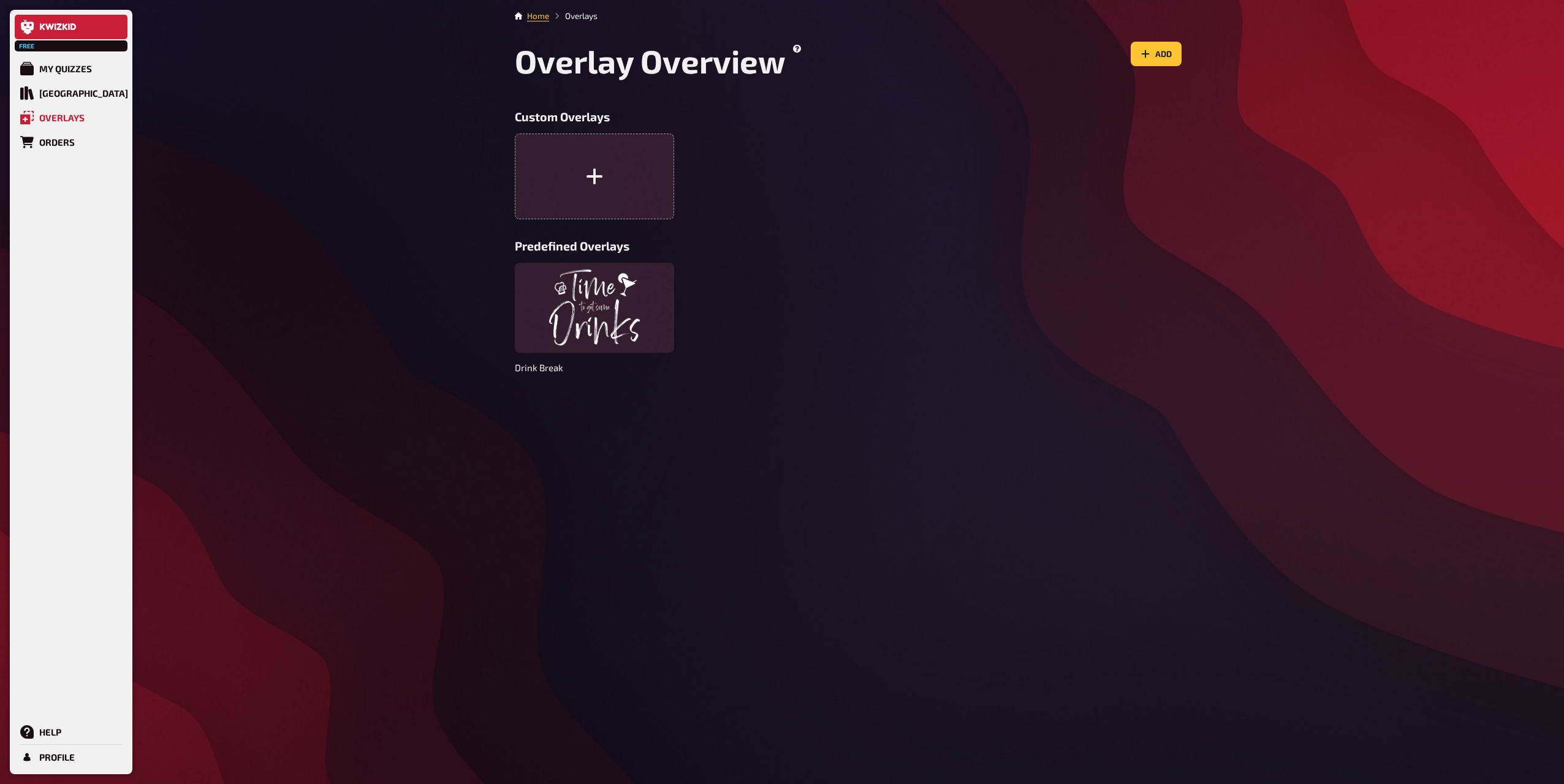
click at [21, 30] on icon at bounding box center [28, 27] width 15 height 15
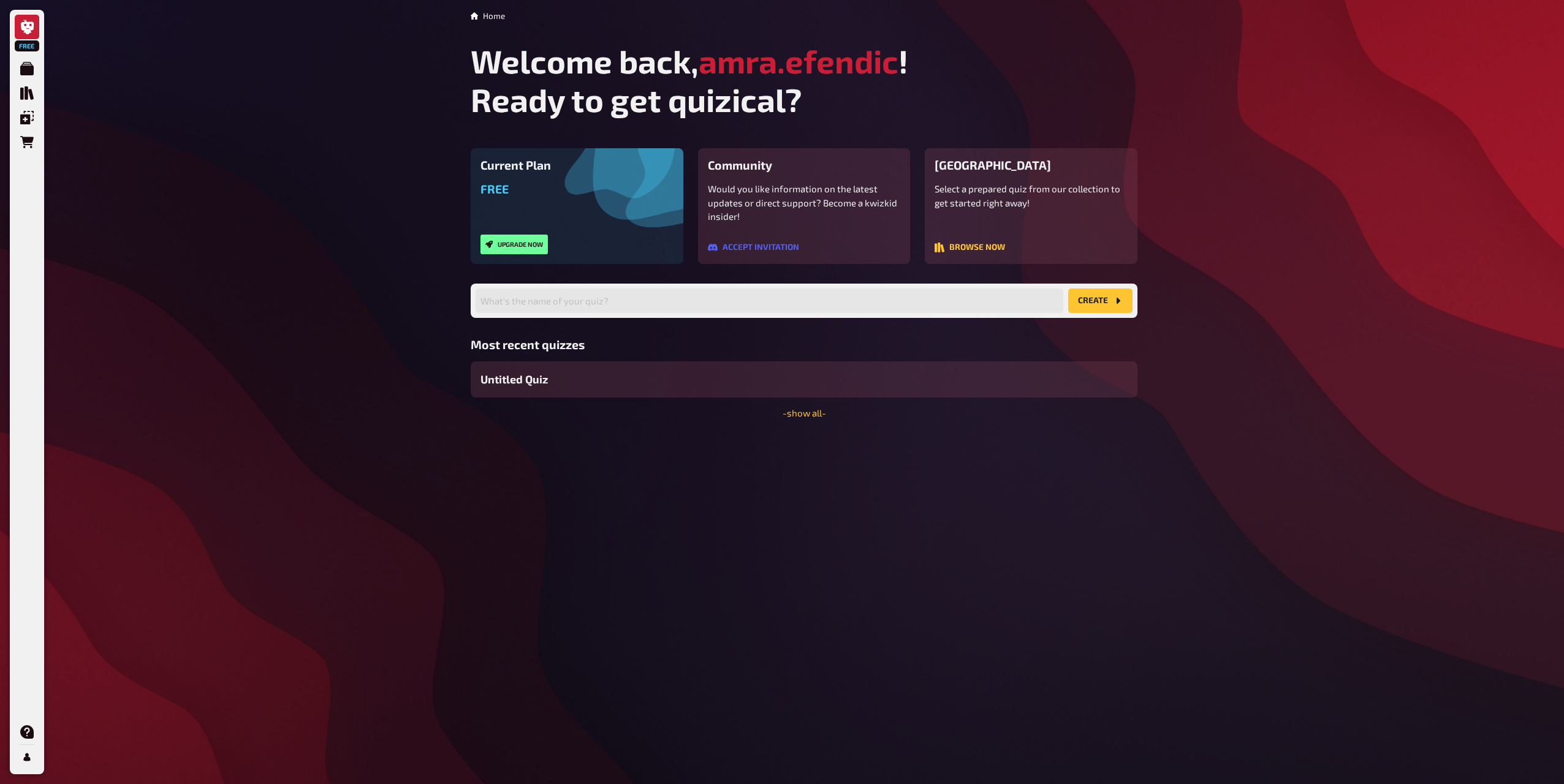
click at [683, 99] on h1 "Welcome back, amra.efendic ! Ready to get quizical?" at bounding box center [804, 80] width 667 height 77
click at [489, 16] on li "Home" at bounding box center [493, 16] width 22 height 12
click at [484, 16] on li "Home" at bounding box center [493, 16] width 22 height 12
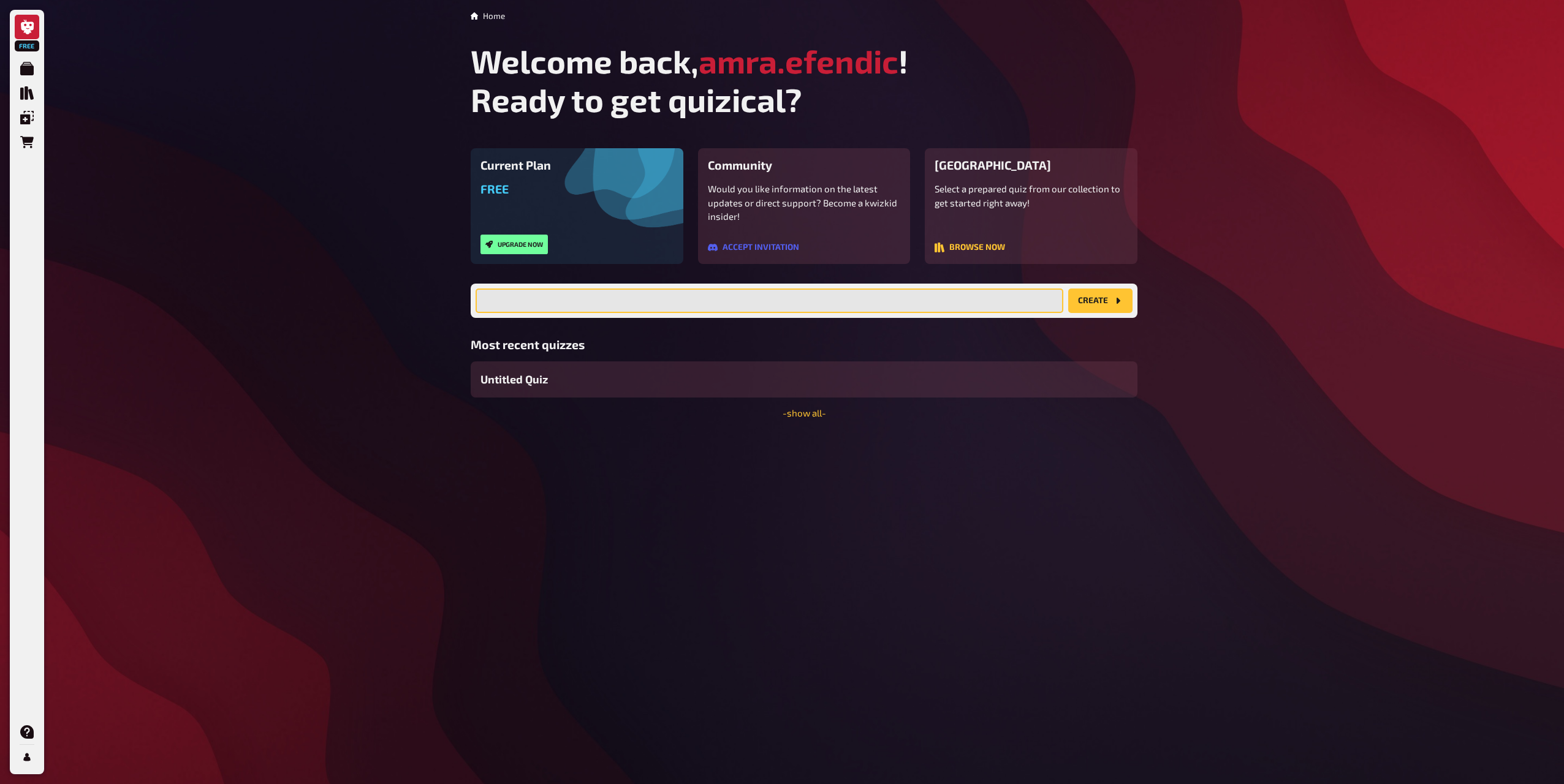
click at [627, 294] on input "text" at bounding box center [769, 300] width 588 height 24
type input "T"
type input "Sommerfest"
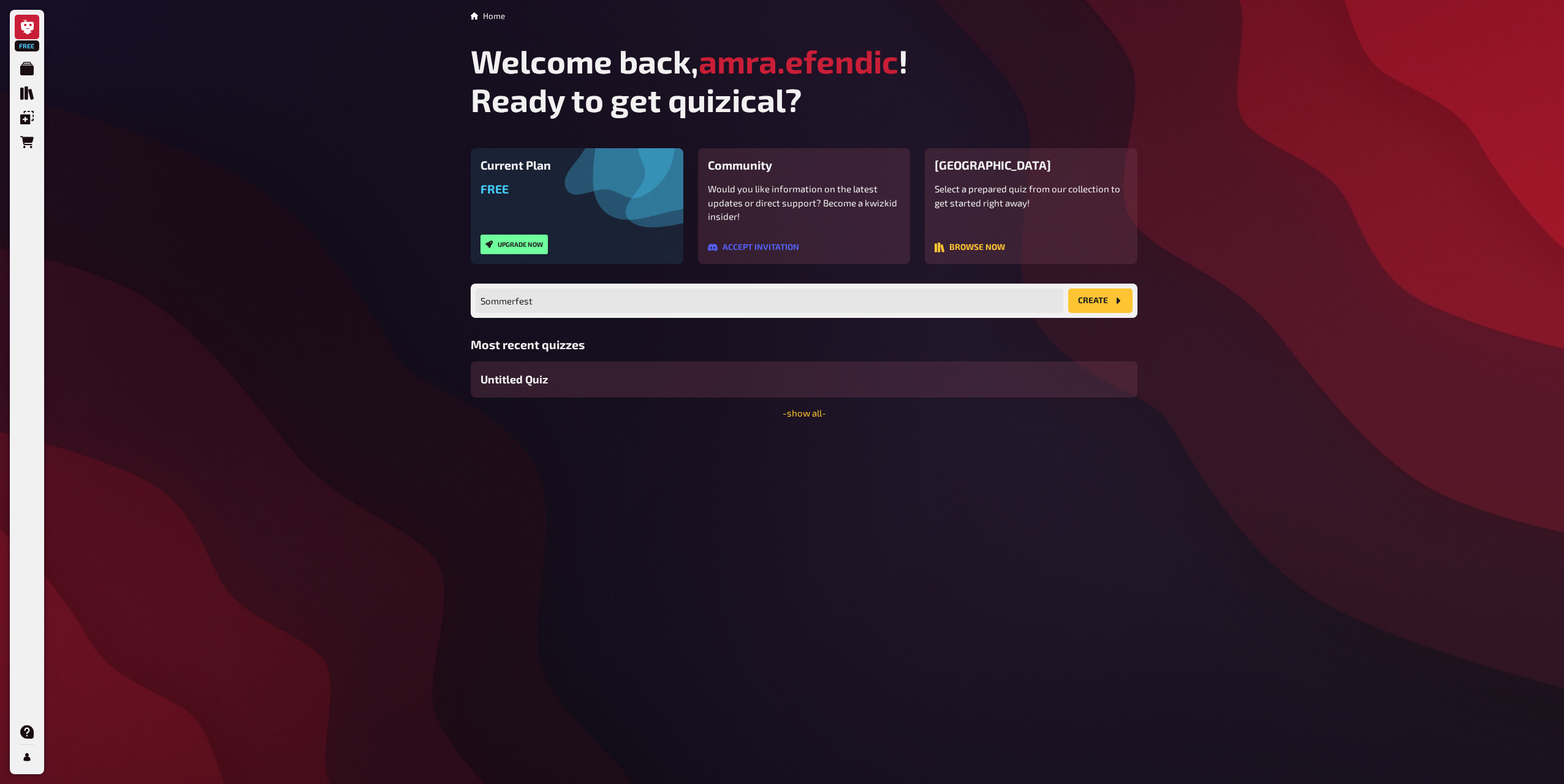
click at [1122, 304] on icon "create" at bounding box center [1117, 301] width 10 height 10
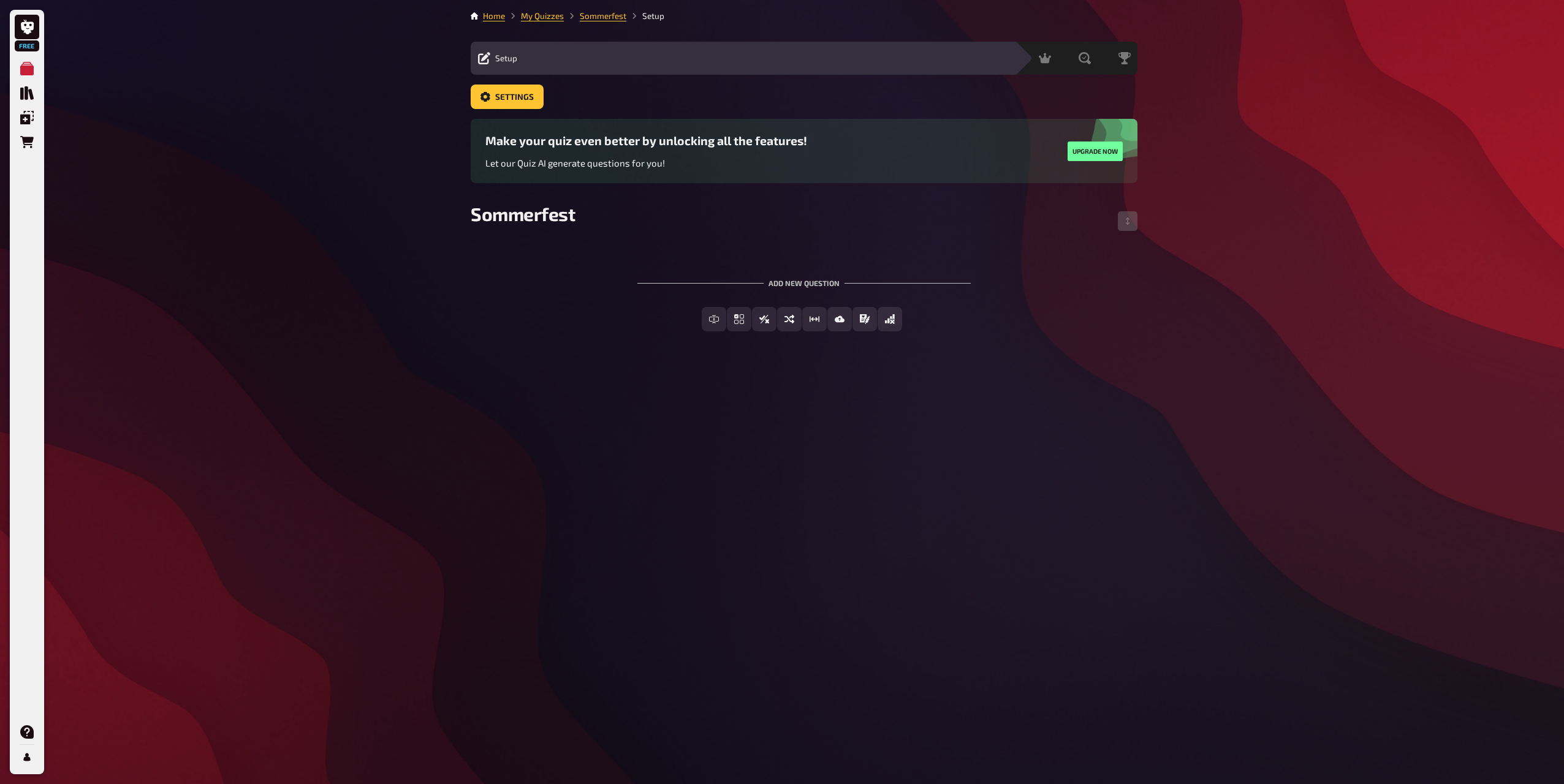
click at [1251, 260] on div "Free My Quizzes Quiz Library Overlays Orders Help Profile Home My Quizzes Somme…" at bounding box center [782, 392] width 1564 height 784
click at [743, 316] on span "Multiple Choice" at bounding box center [746, 320] width 68 height 9
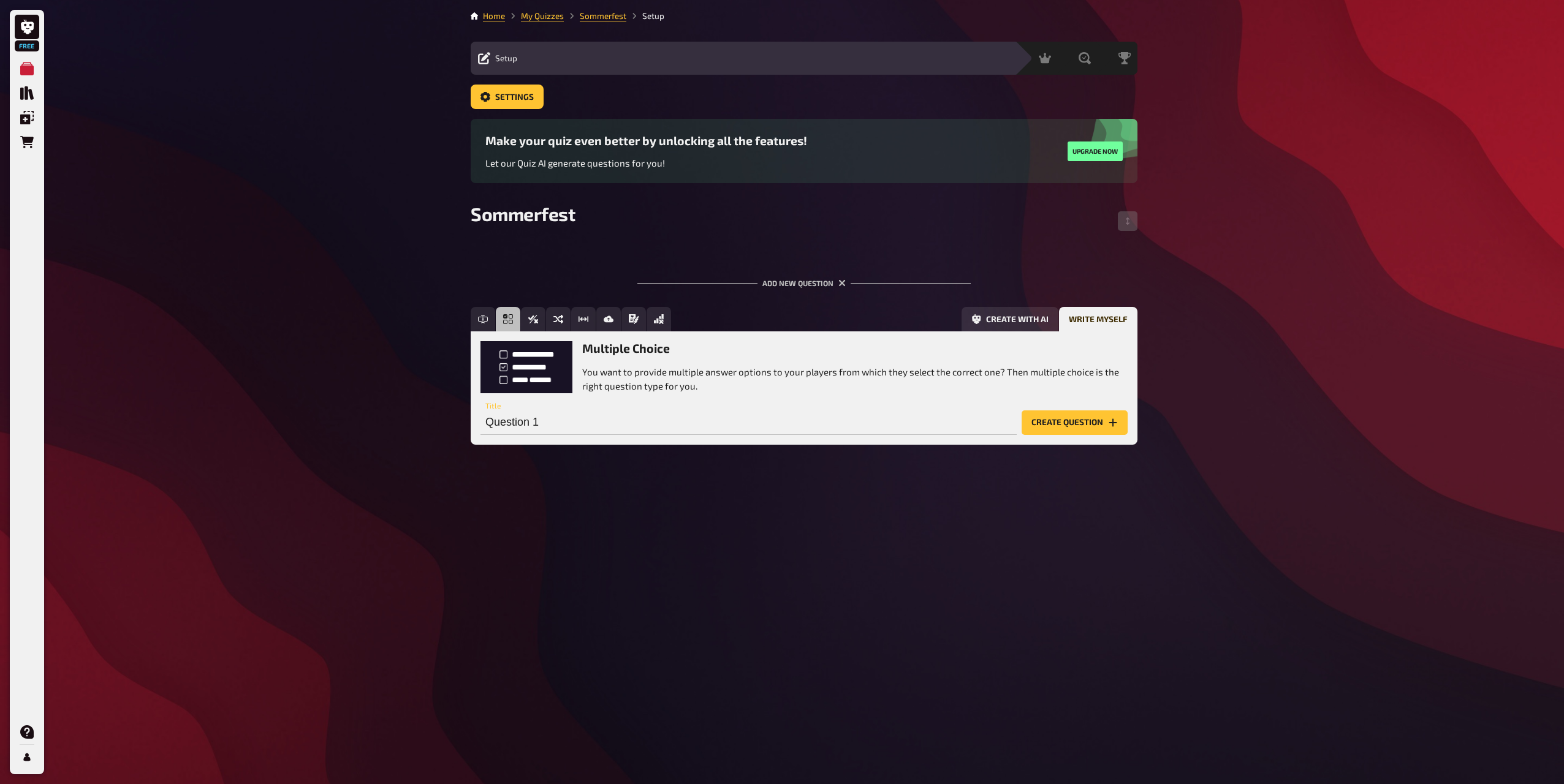
click at [1023, 398] on div "Question 1 Title Create question" at bounding box center [804, 416] width 647 height 37
click at [1068, 425] on button "Create question" at bounding box center [1075, 422] width 106 height 24
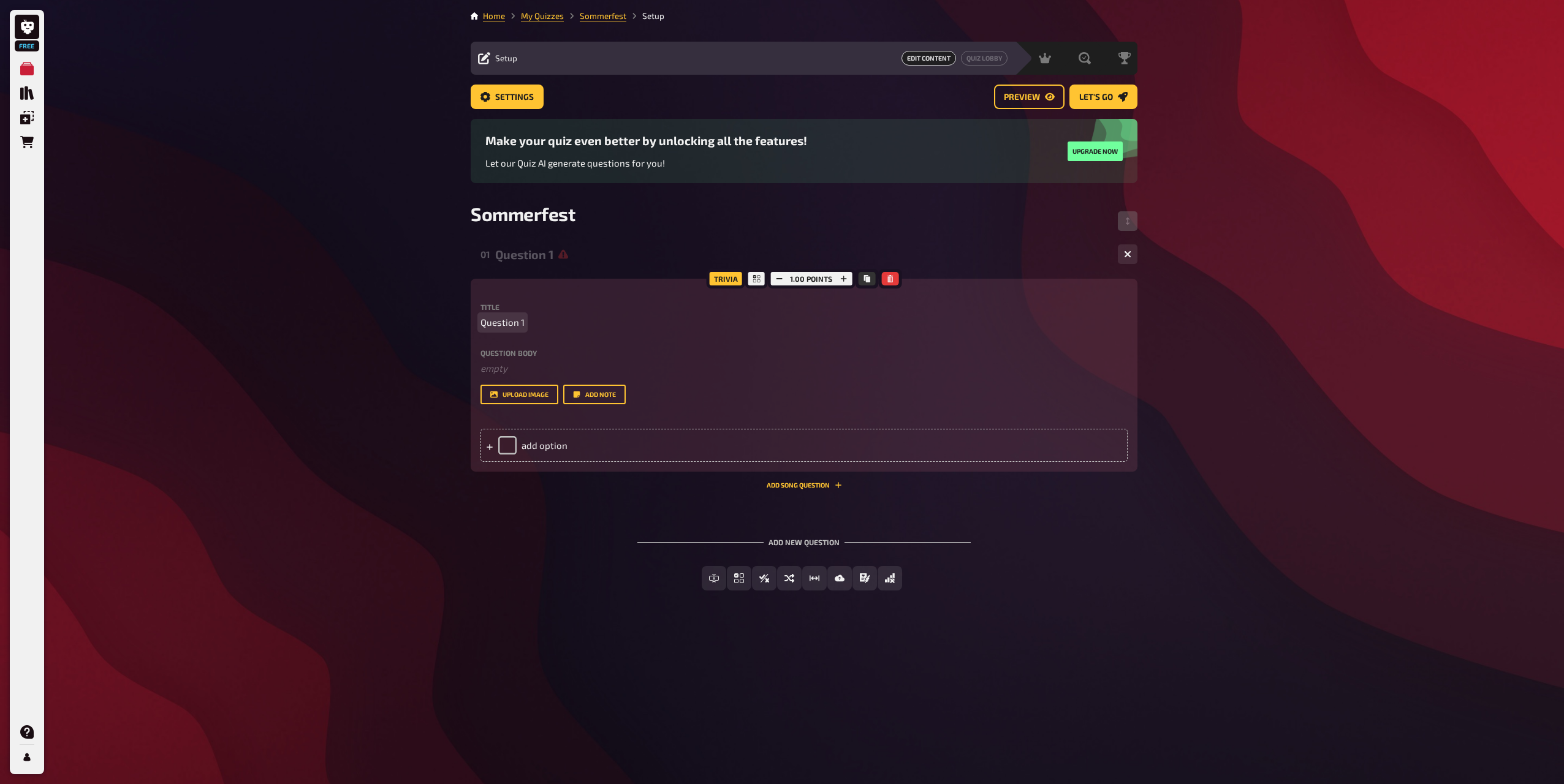
click at [571, 326] on p "Question 1" at bounding box center [804, 322] width 647 height 14
click at [507, 390] on button "upload image" at bounding box center [519, 395] width 78 height 20
click at [530, 362] on p "﻿ empty" at bounding box center [804, 368] width 647 height 14
click at [524, 397] on button "upload image" at bounding box center [519, 395] width 78 height 20
click at [501, 392] on button "upload image" at bounding box center [519, 395] width 78 height 20
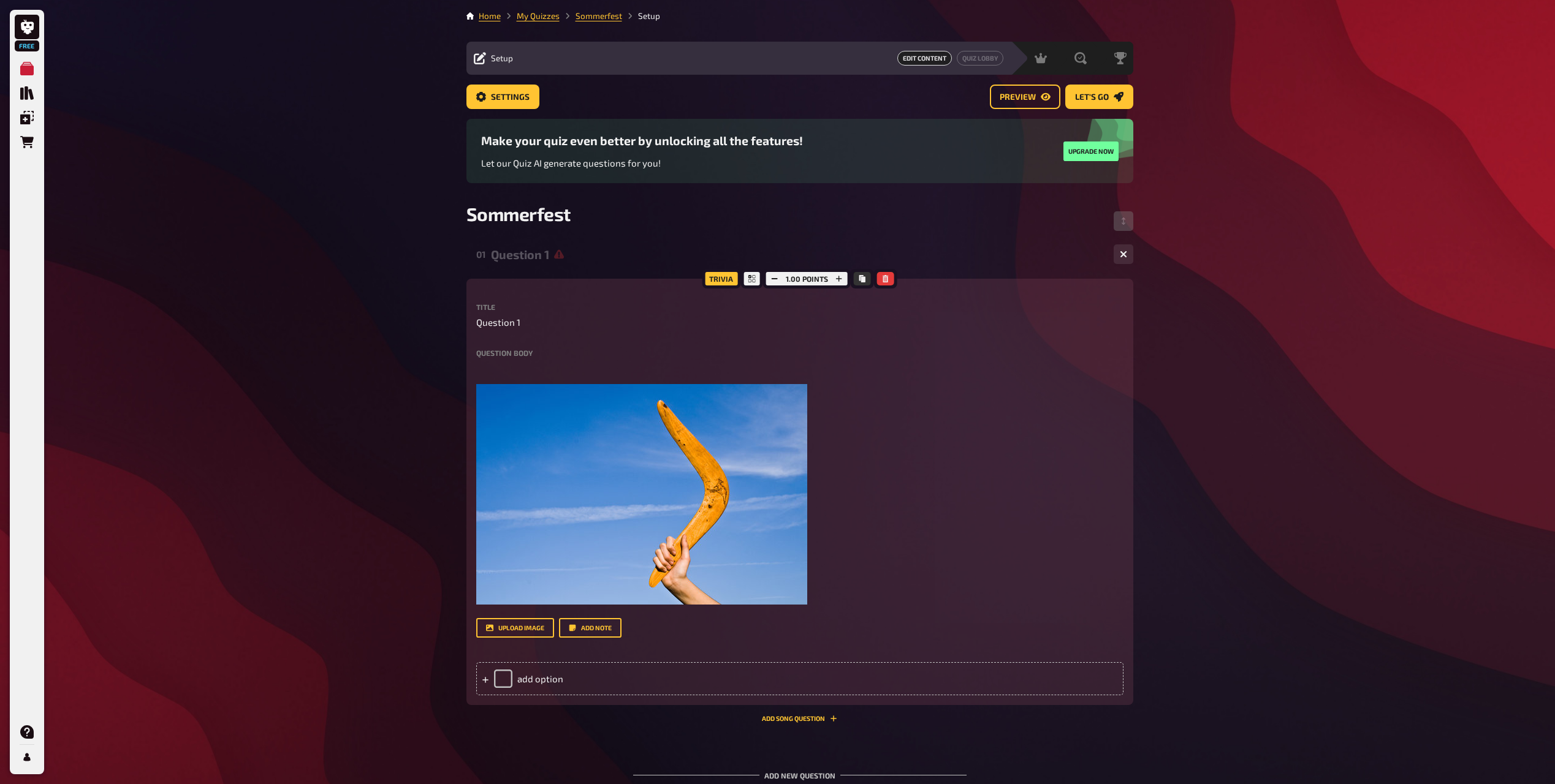
click at [532, 347] on div "Title Question 1 Question body ﻿ ﻿ Drop here to upload upload image Add note" at bounding box center [800, 471] width 648 height 334
click at [516, 354] on label "Question body" at bounding box center [800, 353] width 648 height 7
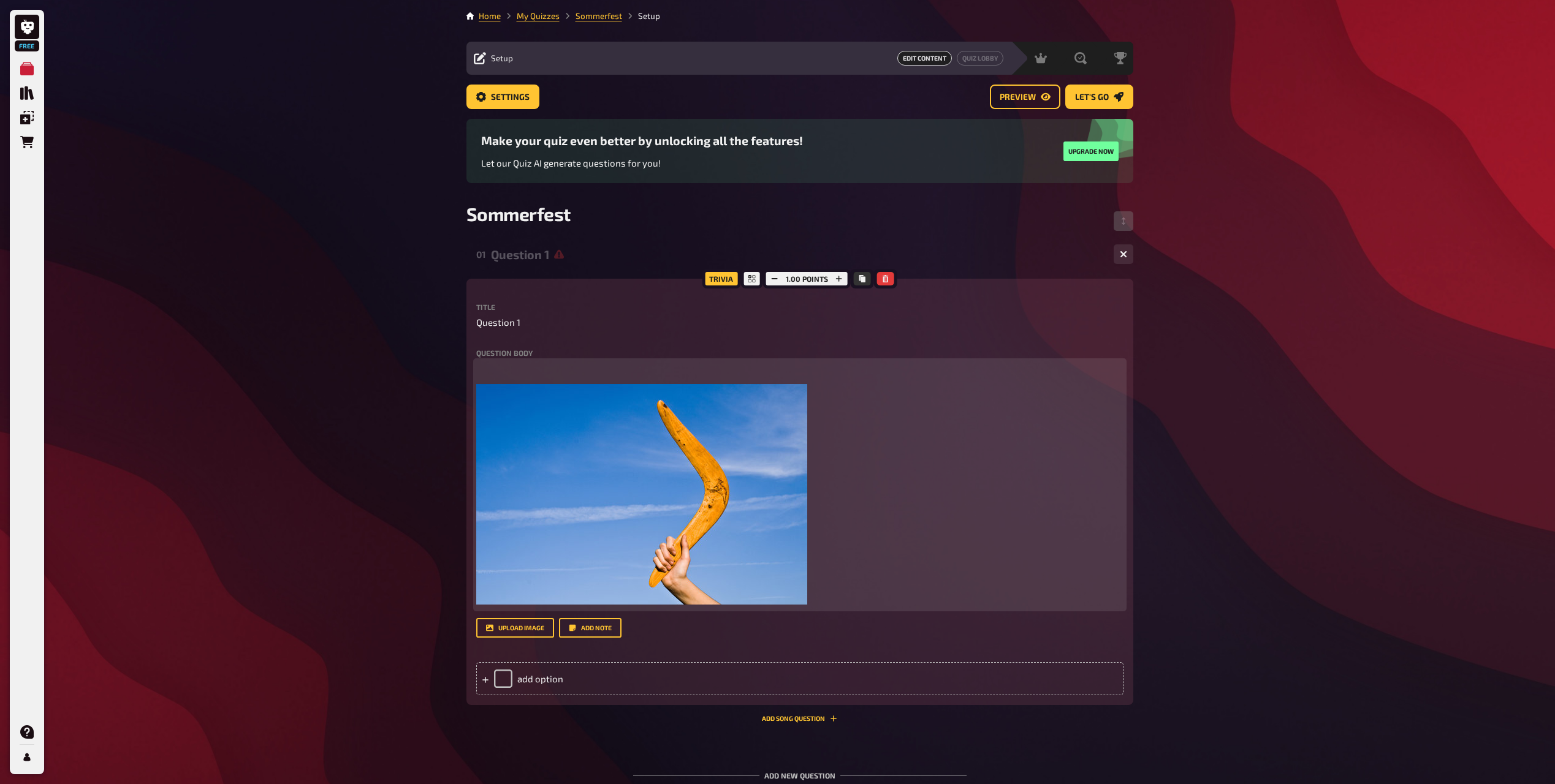
click at [514, 371] on p "﻿" at bounding box center [800, 368] width 648 height 14
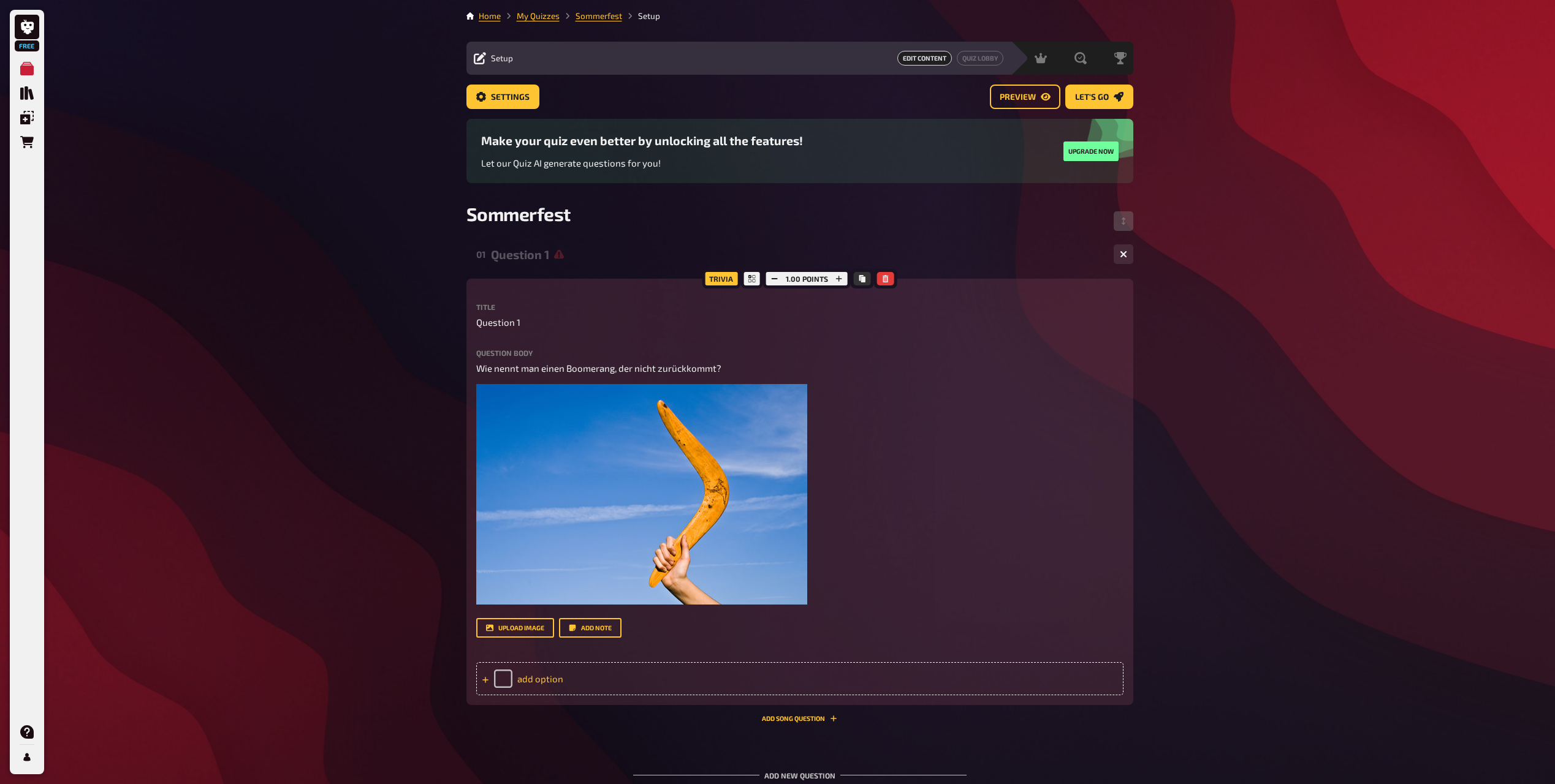
click at [531, 682] on div "add option" at bounding box center [800, 678] width 648 height 33
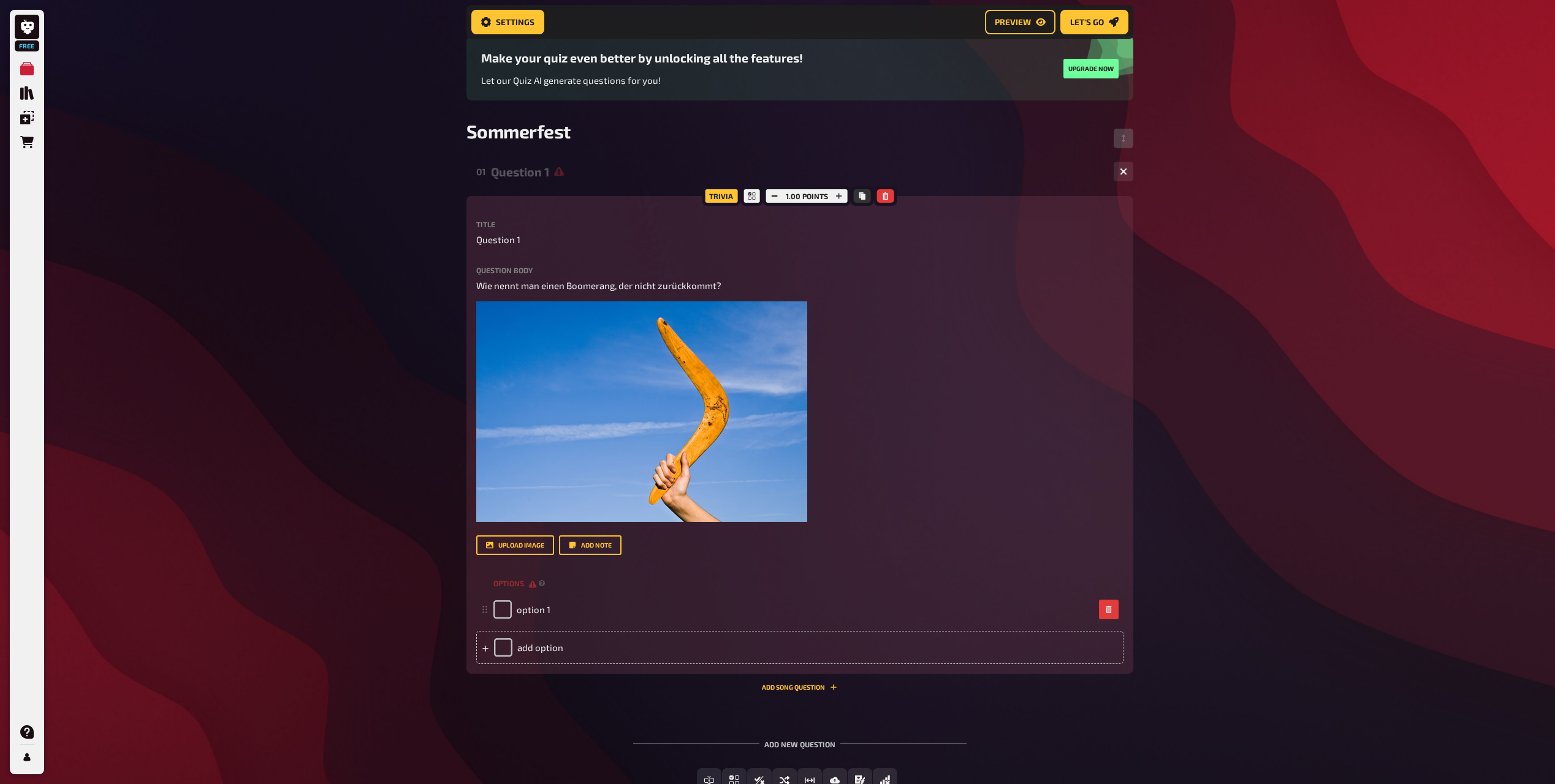
scroll to position [180, 0]
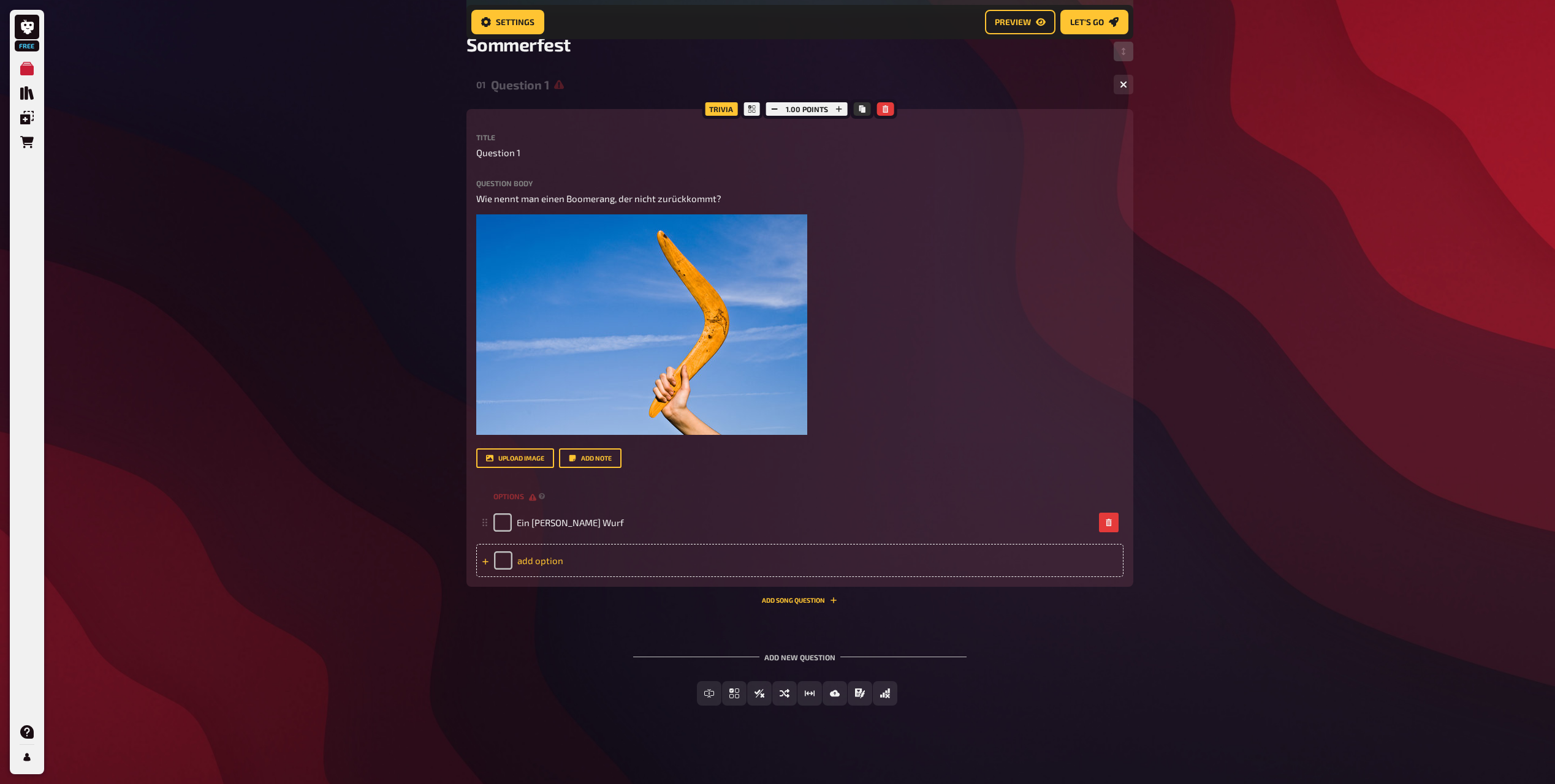
click at [545, 558] on div "add option" at bounding box center [800, 560] width 648 height 33
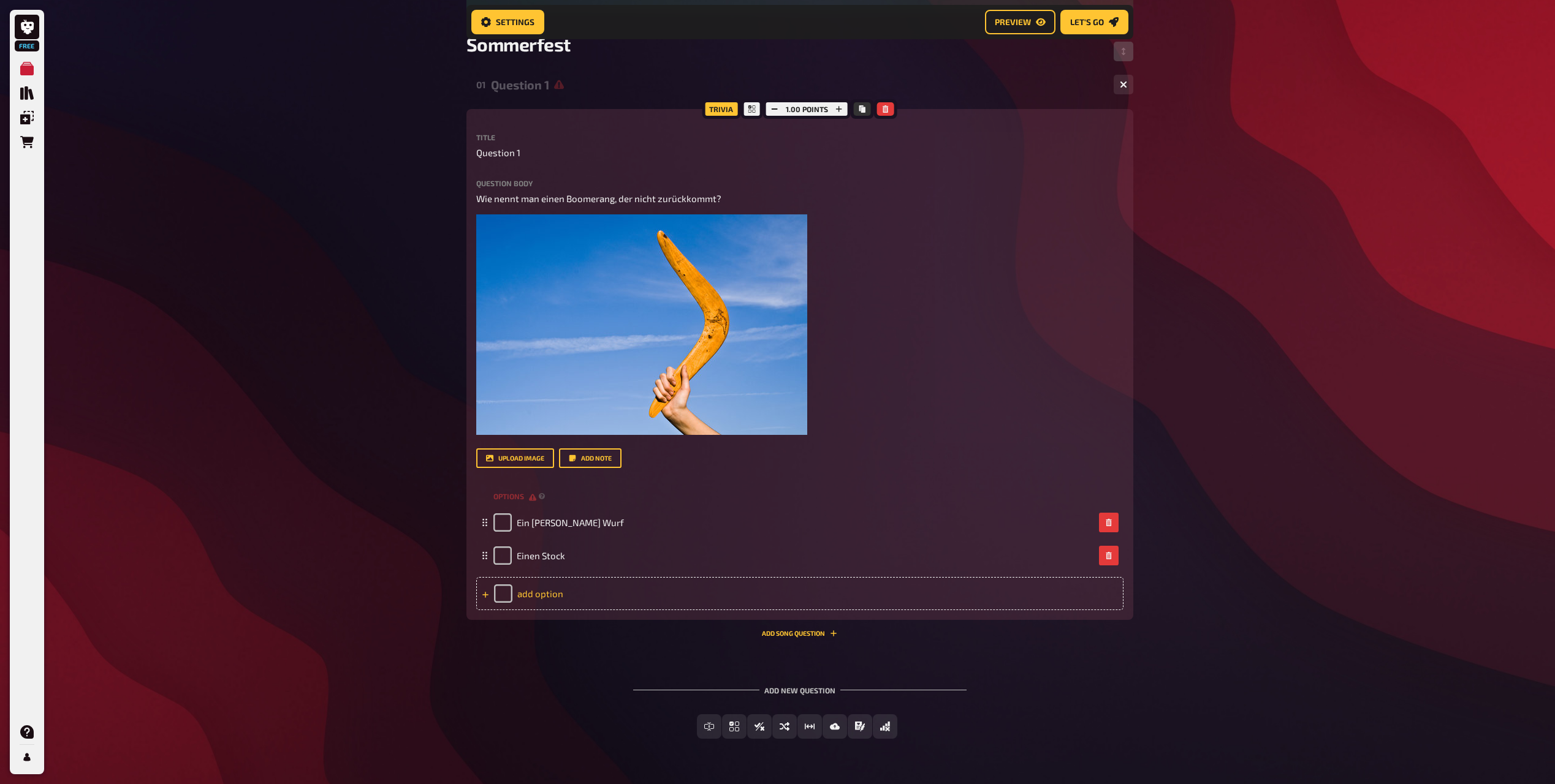
click at [545, 586] on div "add option" at bounding box center [800, 593] width 648 height 33
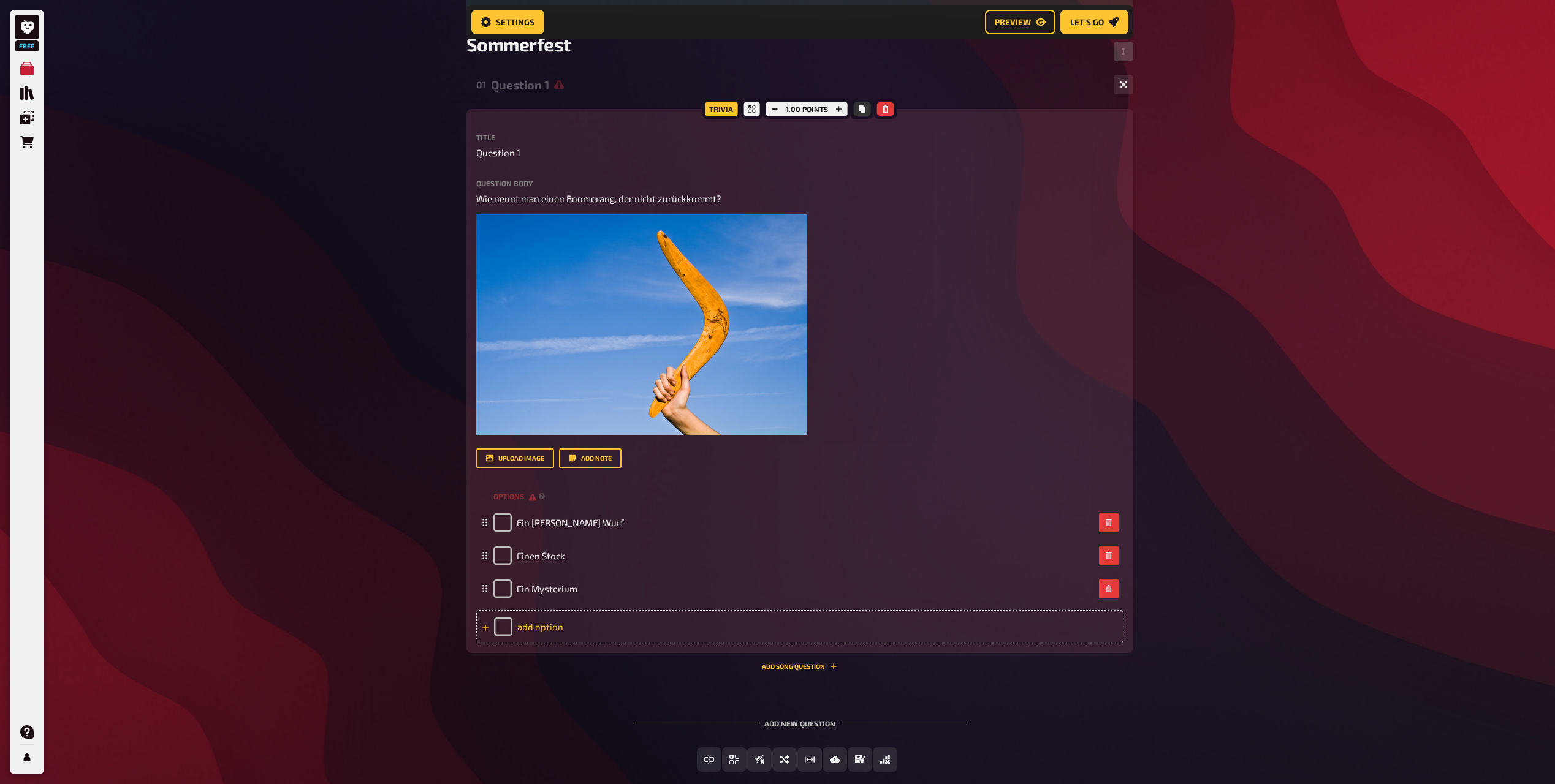
click at [569, 630] on div "add option" at bounding box center [800, 626] width 648 height 33
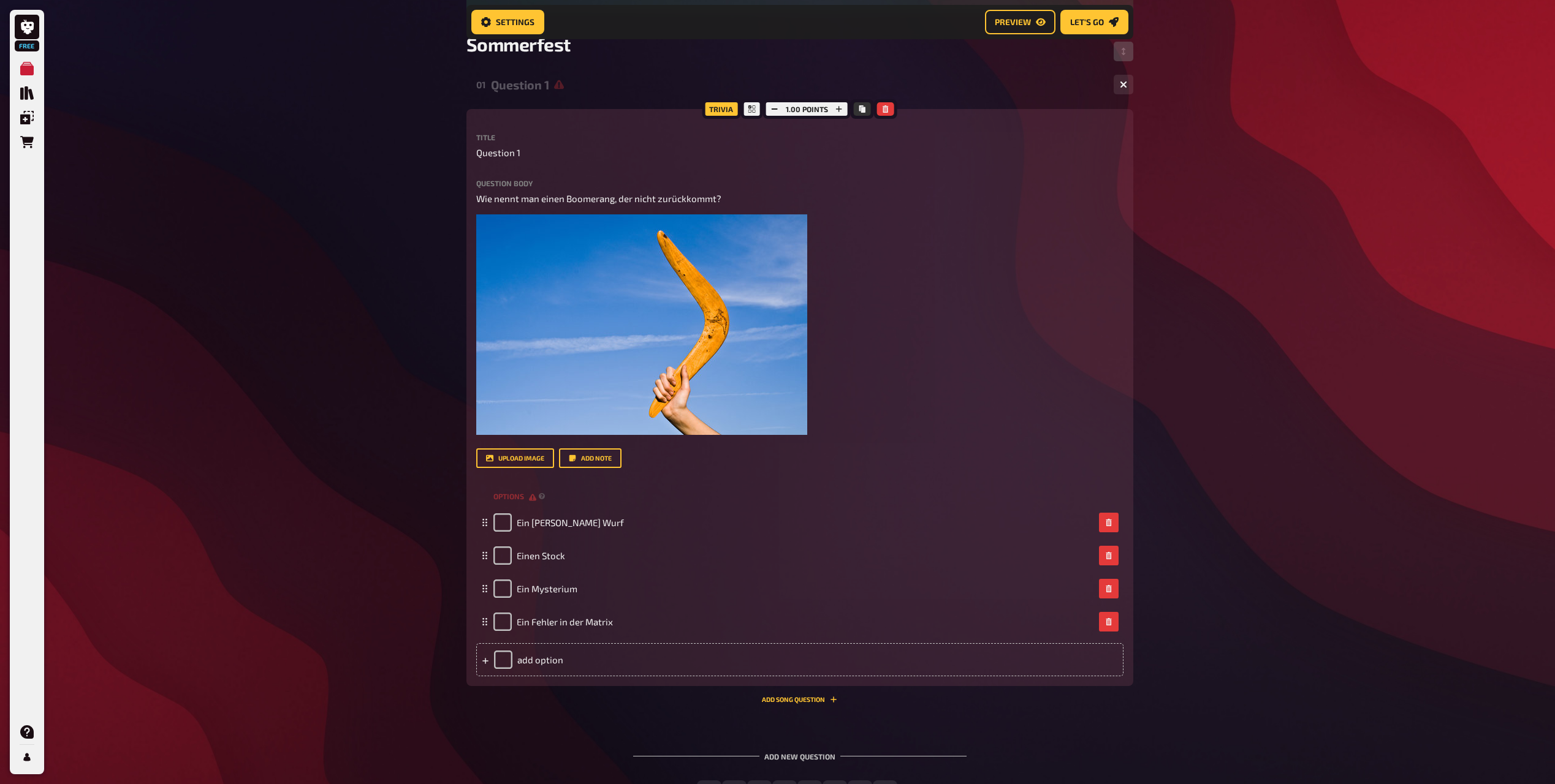
click at [1370, 413] on div "Free My Quizzes Quiz Library Overlays Orders Help Profile Home My Quizzes Somme…" at bounding box center [778, 352] width 1555 height 1063
click at [1028, 15] on button "Preview" at bounding box center [1019, 22] width 70 height 24
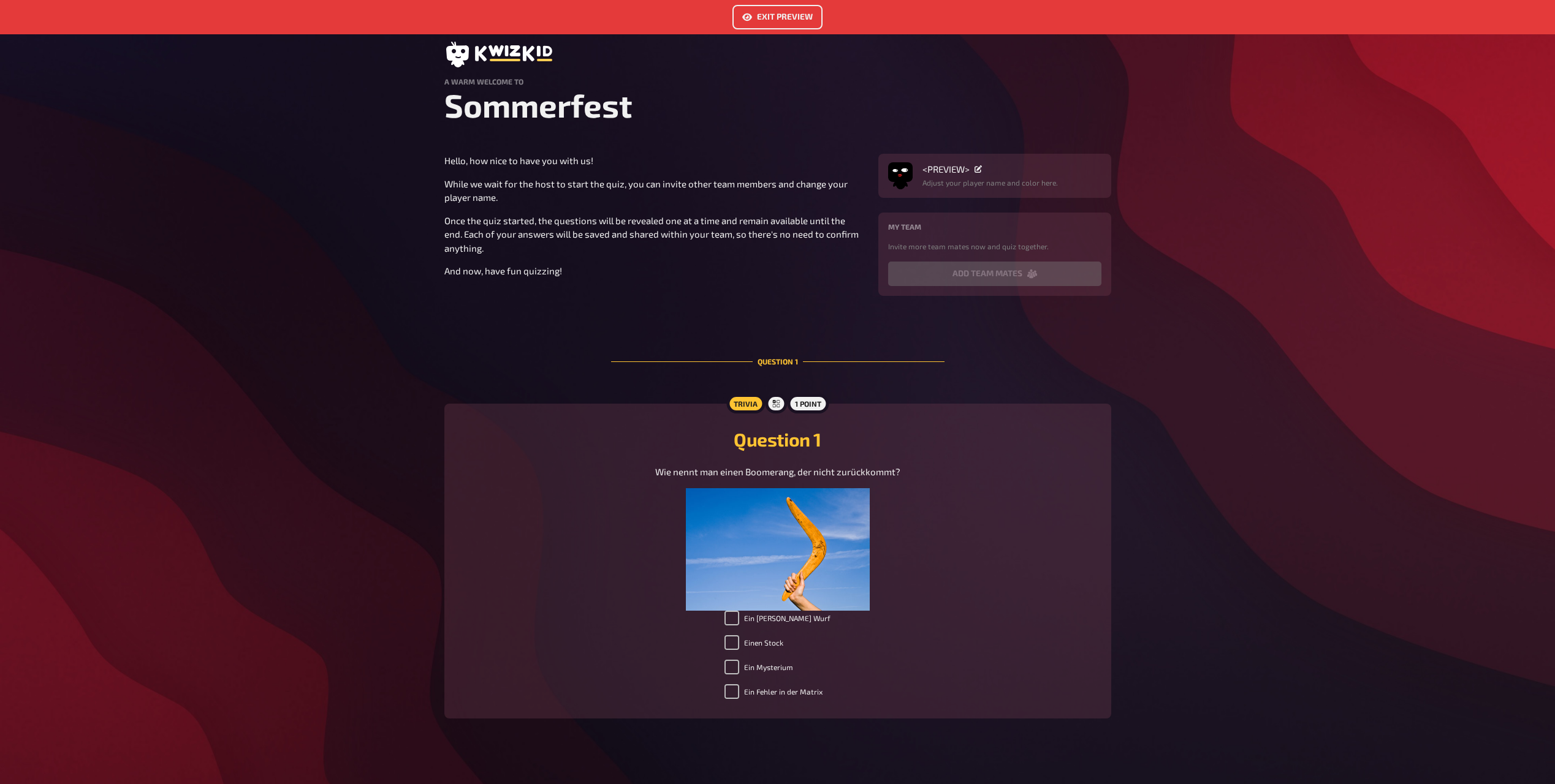
scroll to position [49, 0]
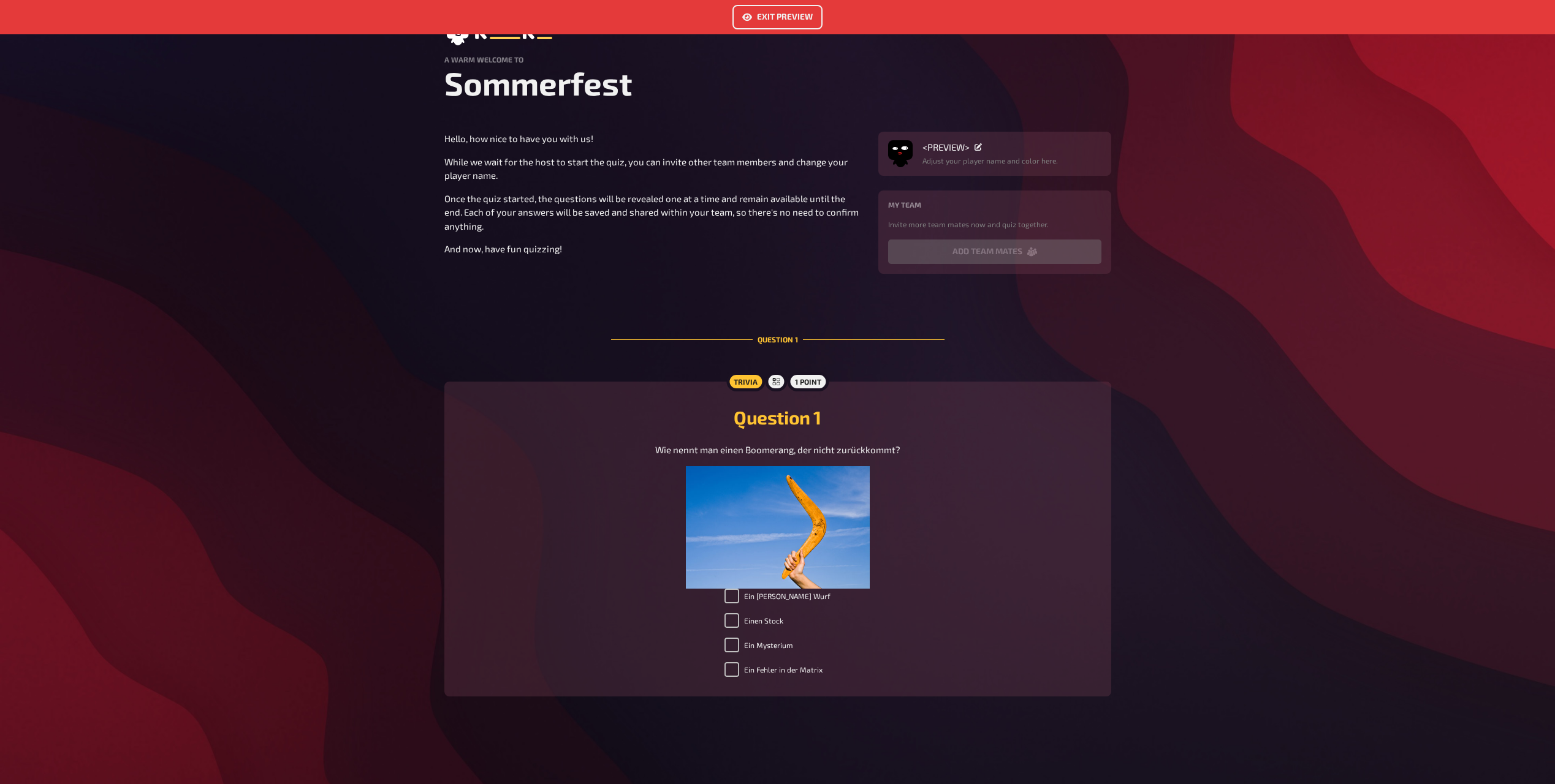
click at [945, 362] on main "Exit Preview A warm welcome to Sommerfest Hello, how nice to have you with us! …" at bounding box center [778, 363] width 667 height 706
click at [775, 382] on icon at bounding box center [777, 382] width 7 height 7
click at [744, 380] on div "Trivia" at bounding box center [746, 382] width 39 height 20
click at [939, 159] on p "Adjust your player name and color here." at bounding box center [990, 160] width 136 height 11
click at [940, 141] on div "<PREVIEW> Adjust your player name and color here." at bounding box center [995, 154] width 233 height 44
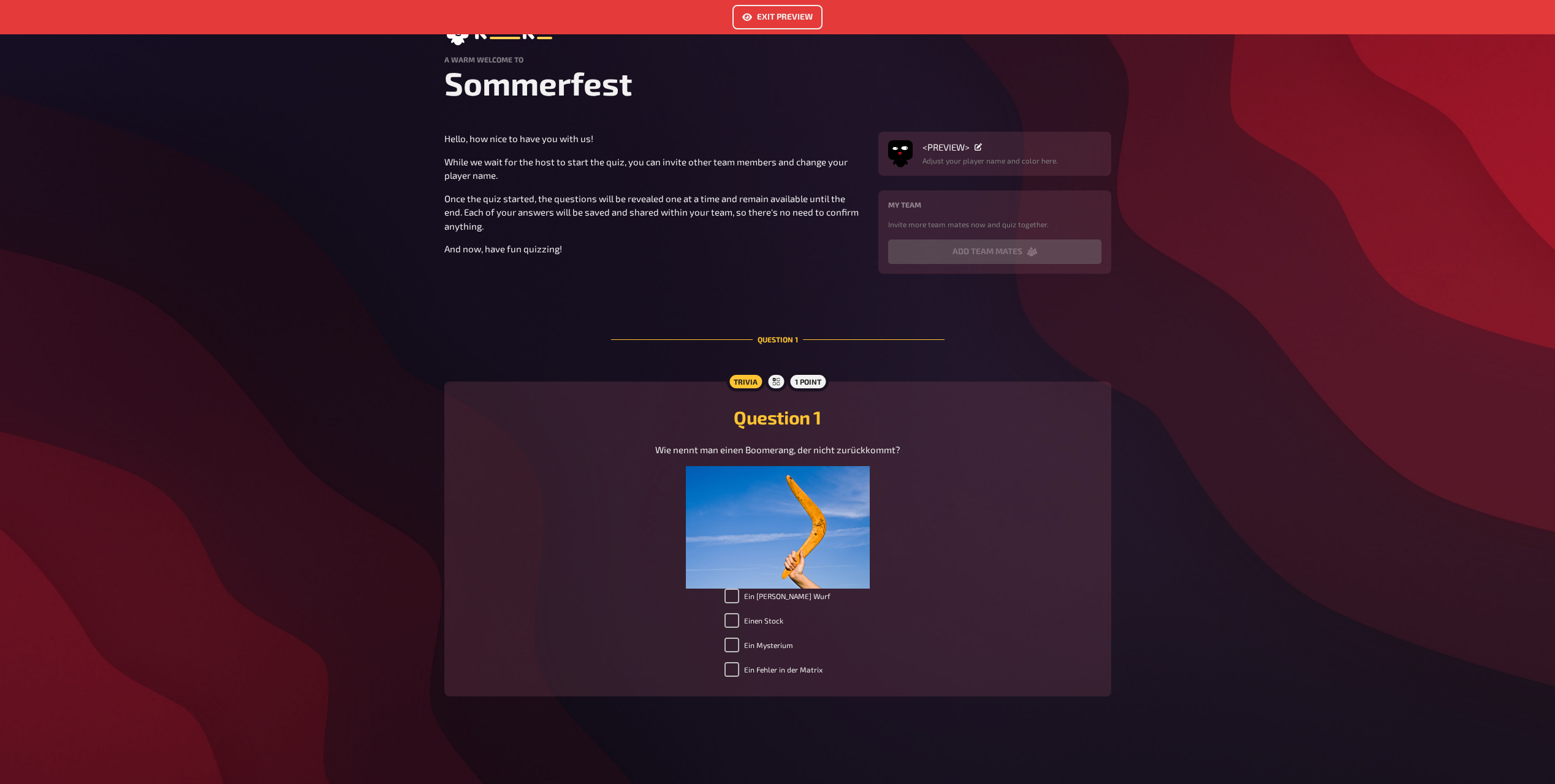
click at [1365, 341] on div "Exit Preview A warm welcome to Sommerfest Hello, how nice to have you with us! …" at bounding box center [778, 392] width 1555 height 784
click at [980, 147] on icon at bounding box center [978, 147] width 7 height 7
click at [615, 253] on p "And now, have fun quizzing!" at bounding box center [654, 249] width 419 height 14
click at [783, 209] on p "Once the quiz started, the questions will be revealed one at a time and remain …" at bounding box center [654, 212] width 419 height 42
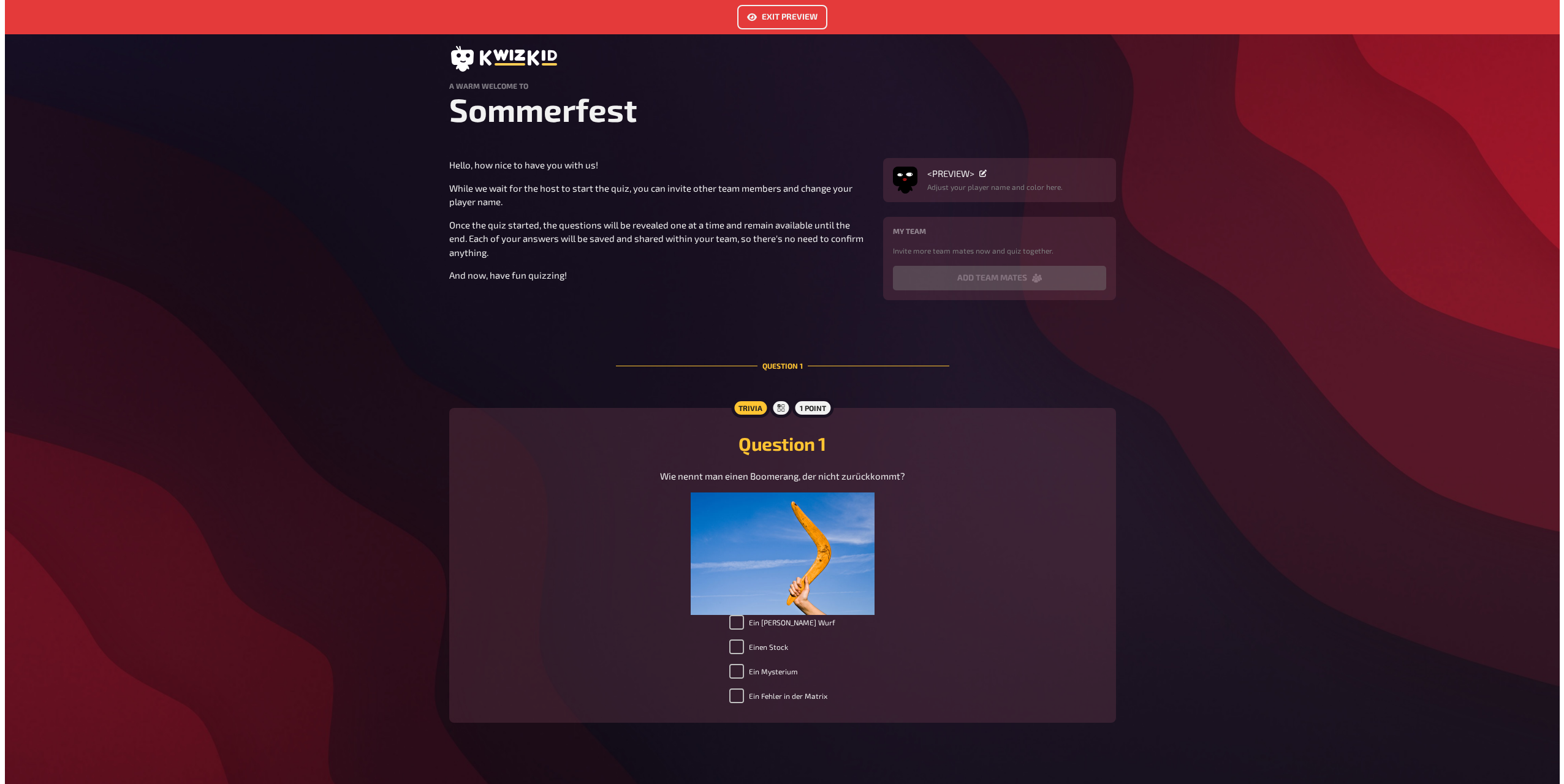
scroll to position [0, 0]
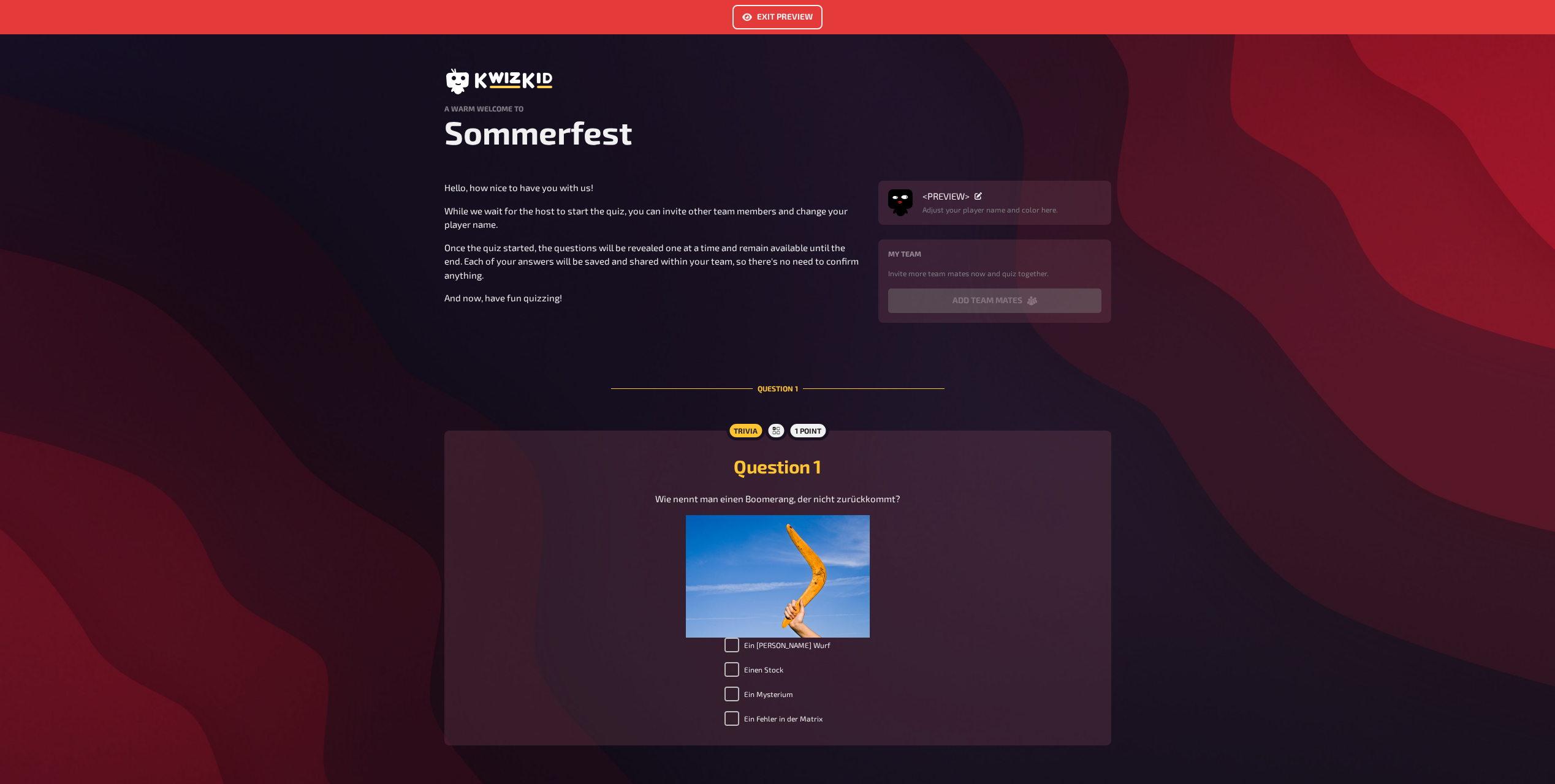
click at [761, 17] on button "Exit Preview" at bounding box center [778, 17] width 90 height 24
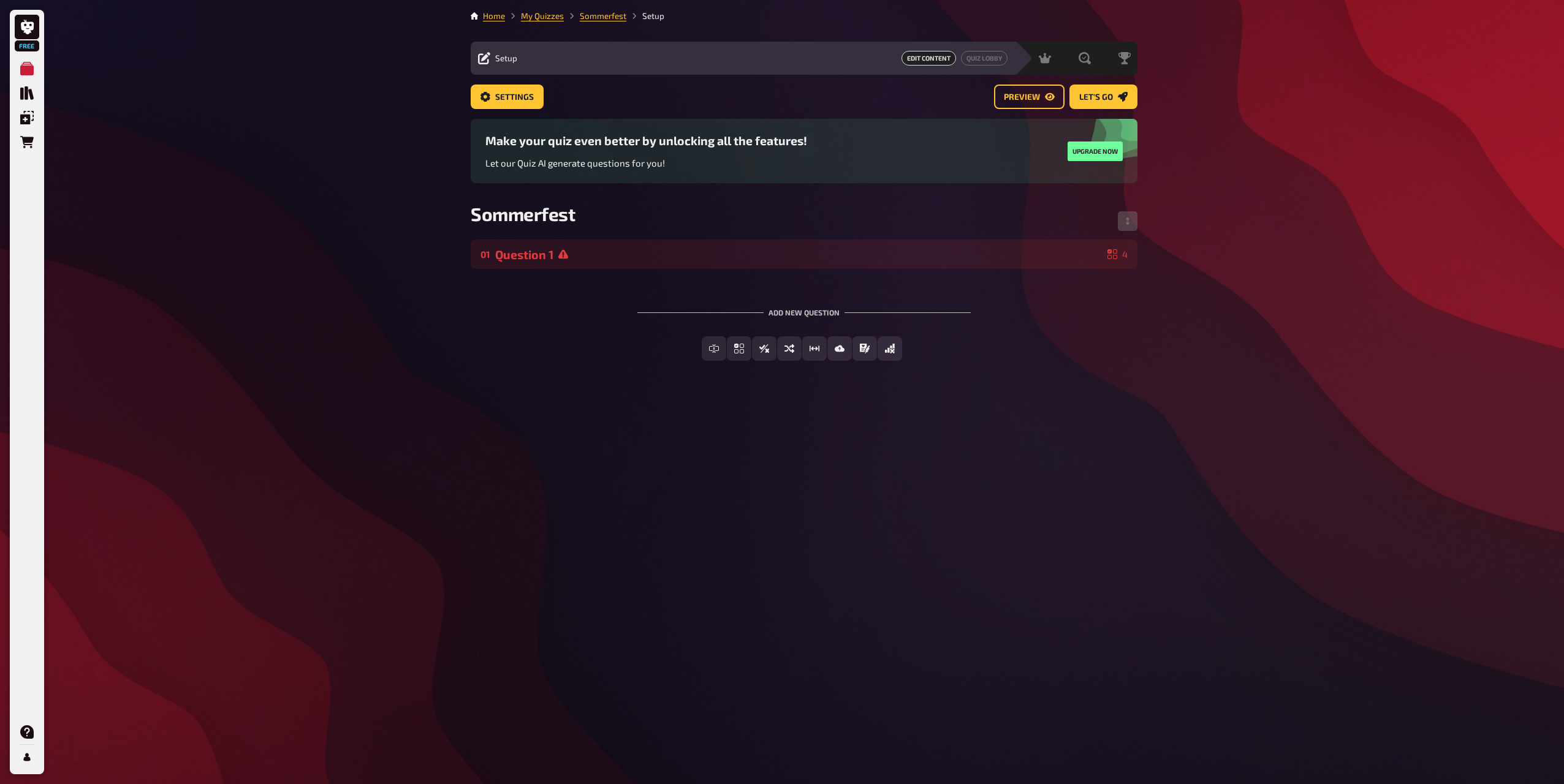
click at [1174, 428] on div "Free My Quizzes Quiz Library Overlays Orders Help Profile Home My Quizzes Somme…" at bounding box center [782, 392] width 1564 height 784
click at [1096, 103] on button "Let's go" at bounding box center [1103, 96] width 68 height 24
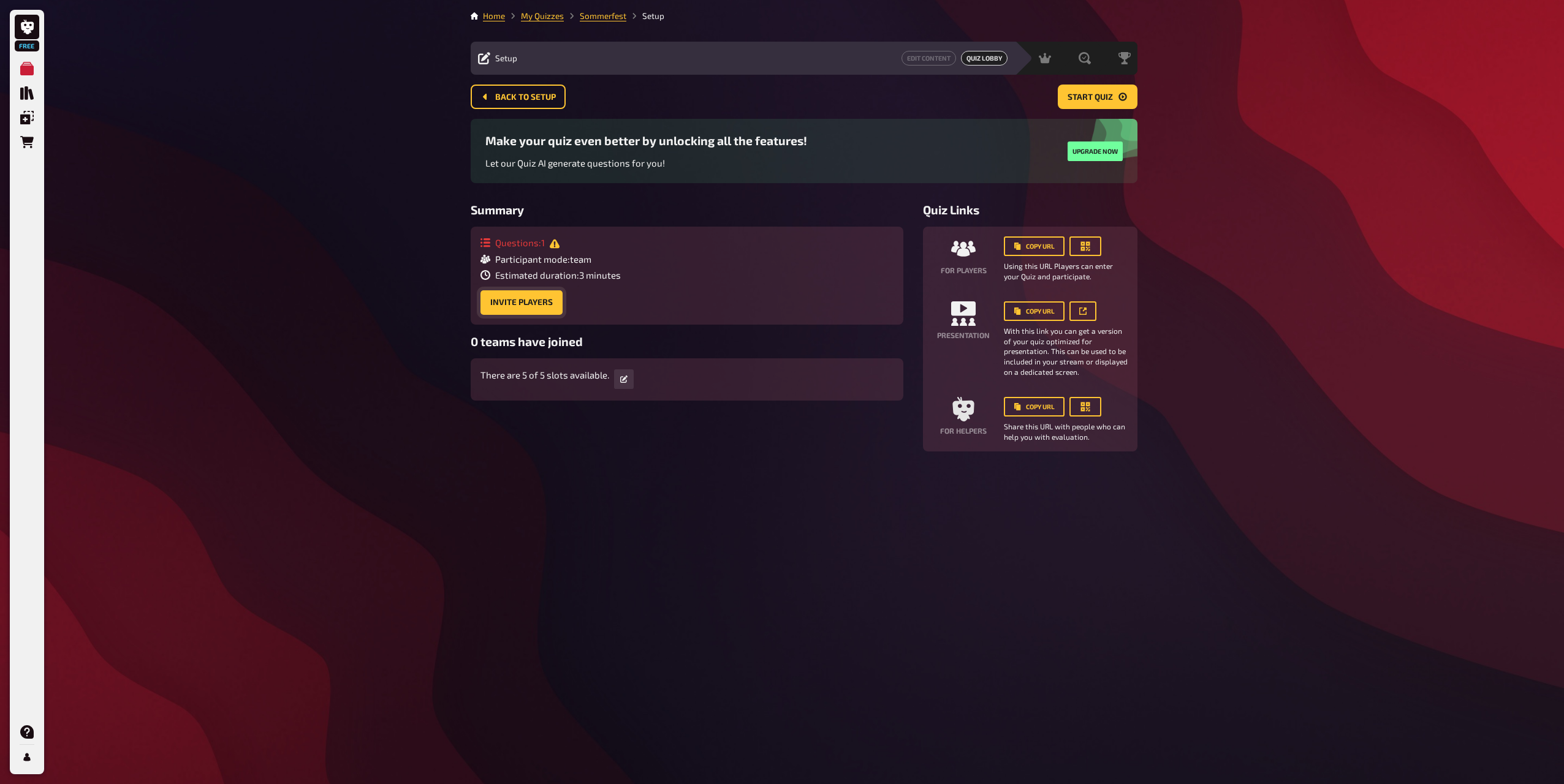
click at [540, 309] on button "Invite Players" at bounding box center [522, 302] width 82 height 24
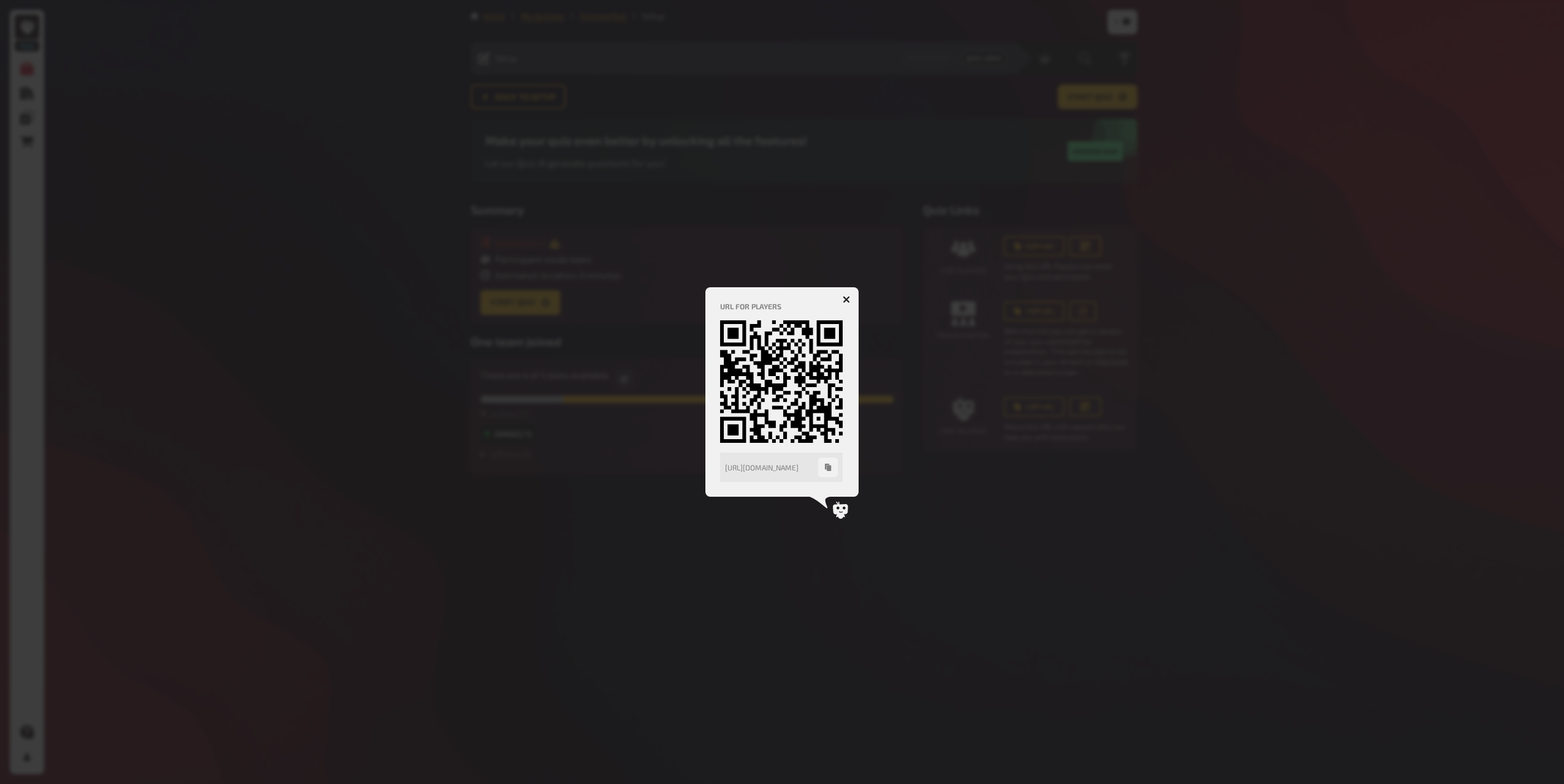
click at [1269, 555] on div at bounding box center [782, 392] width 1564 height 784
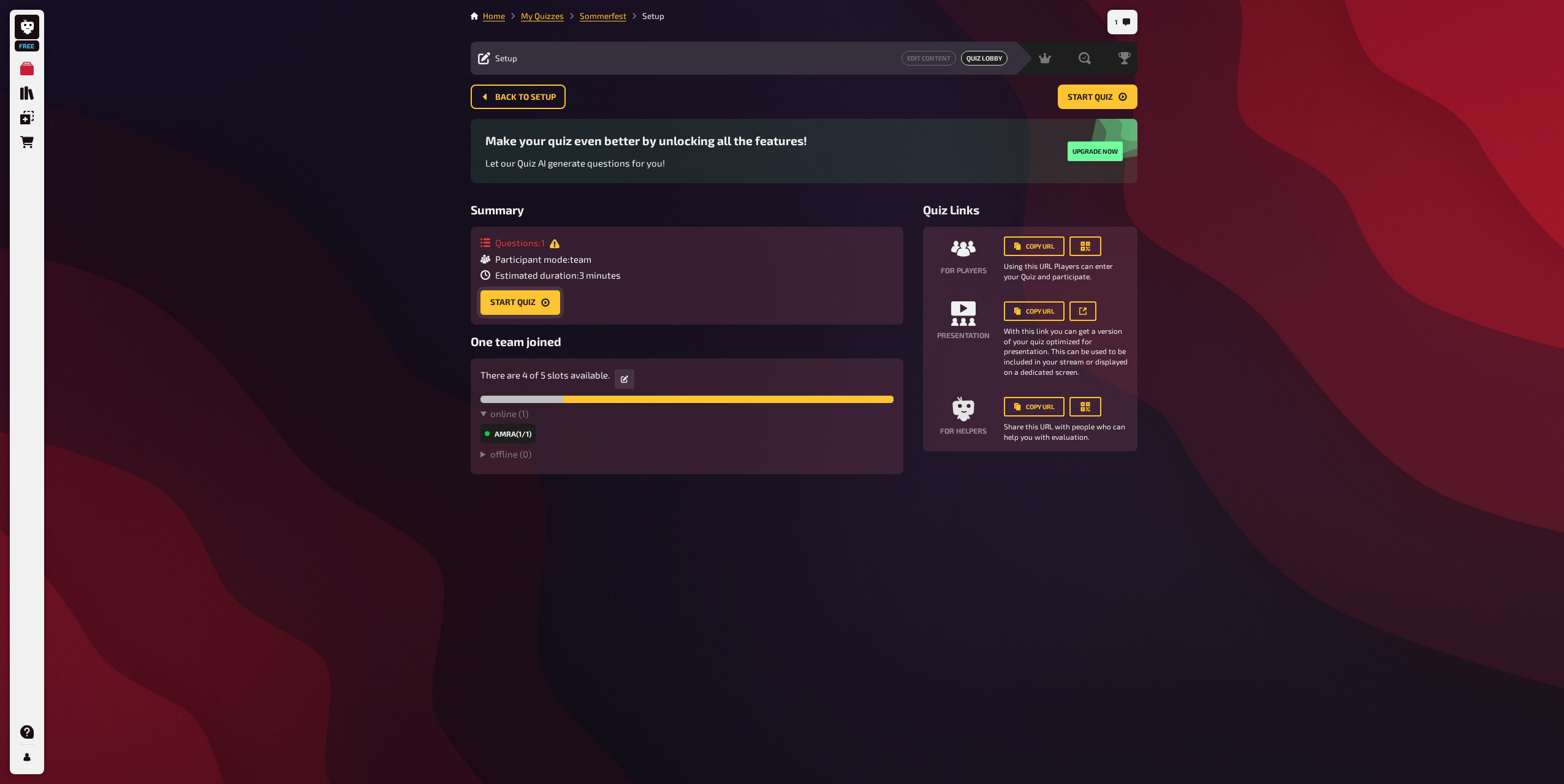
click at [530, 302] on button "Start Quiz" at bounding box center [521, 302] width 80 height 24
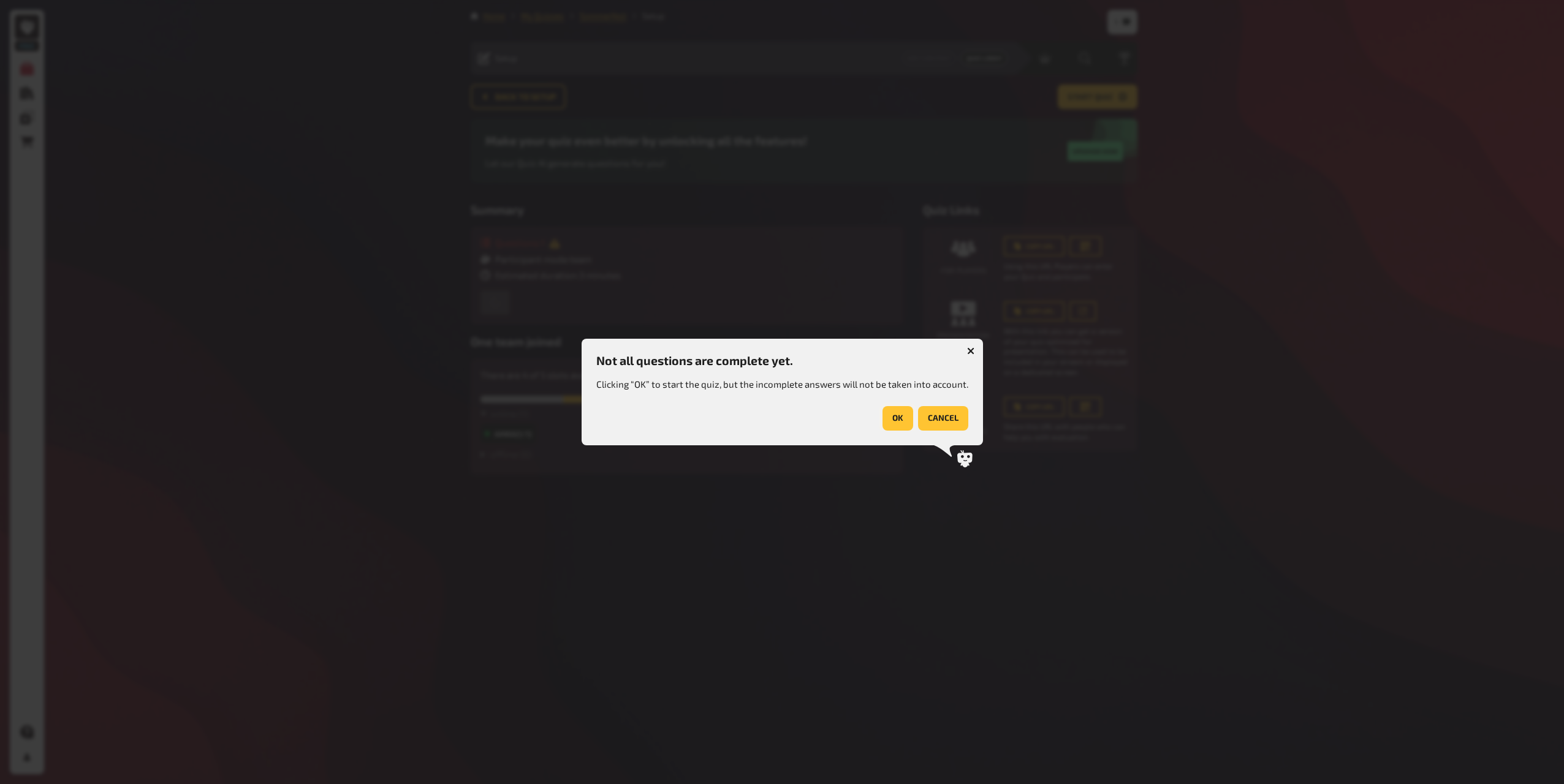
click at [894, 417] on button "OK" at bounding box center [897, 418] width 30 height 24
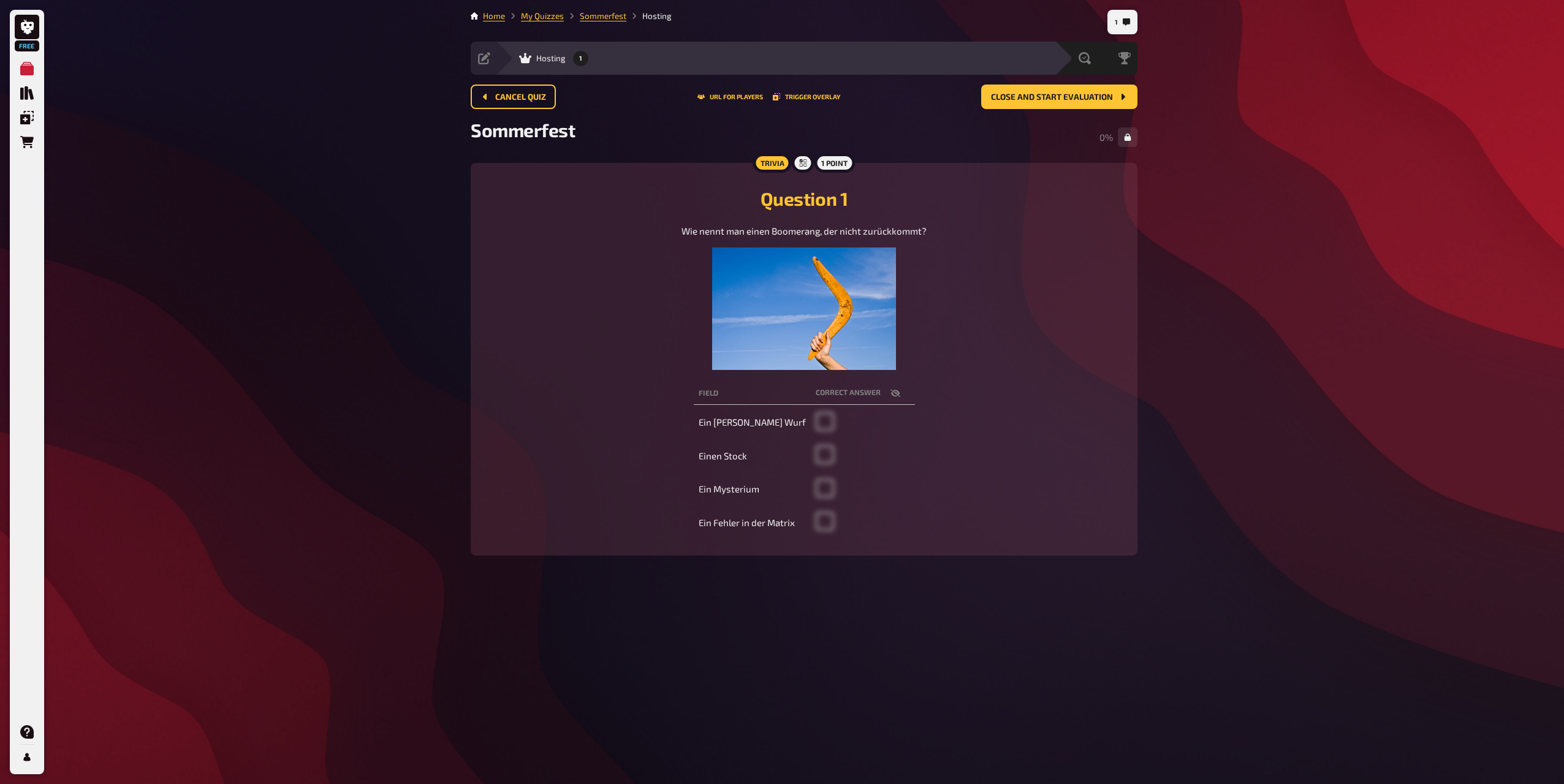
drag, startPoint x: 840, startPoint y: 436, endPoint x: 823, endPoint y: 422, distance: 22.0
click at [831, 433] on td at bounding box center [863, 423] width 104 height 31
click at [818, 415] on td at bounding box center [863, 423] width 104 height 31
click at [820, 471] on td at bounding box center [863, 456] width 104 height 31
click at [808, 565] on main "1 Home My Quizzes Sommerfest Hosting Setup Edit Content Quiz Lobby Hosting 1 Ev…" at bounding box center [804, 292] width 667 height 565
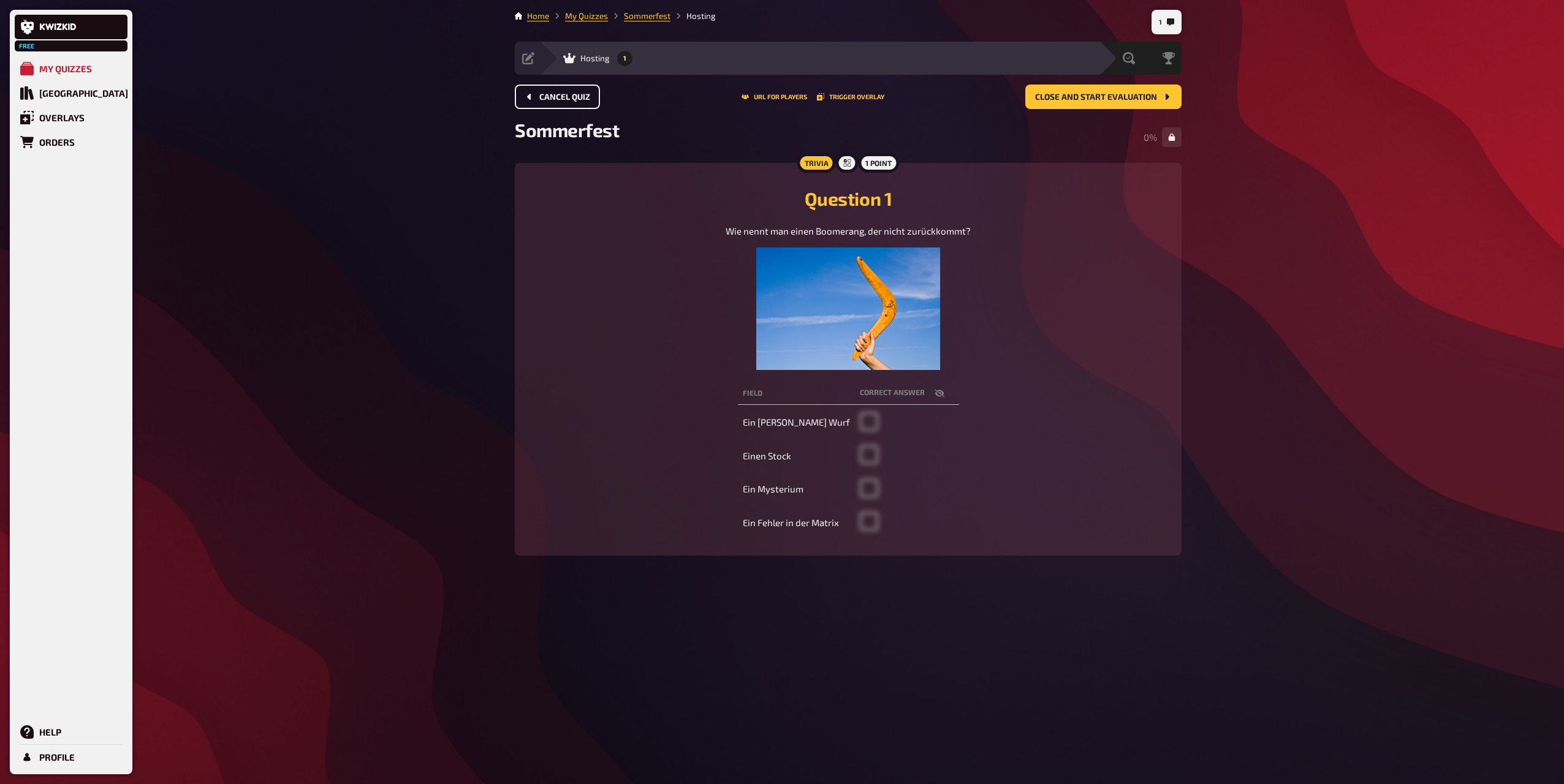
click at [561, 90] on button "Cancel Quiz" at bounding box center [557, 96] width 85 height 24
